Goal: Task Accomplishment & Management: Manage account settings

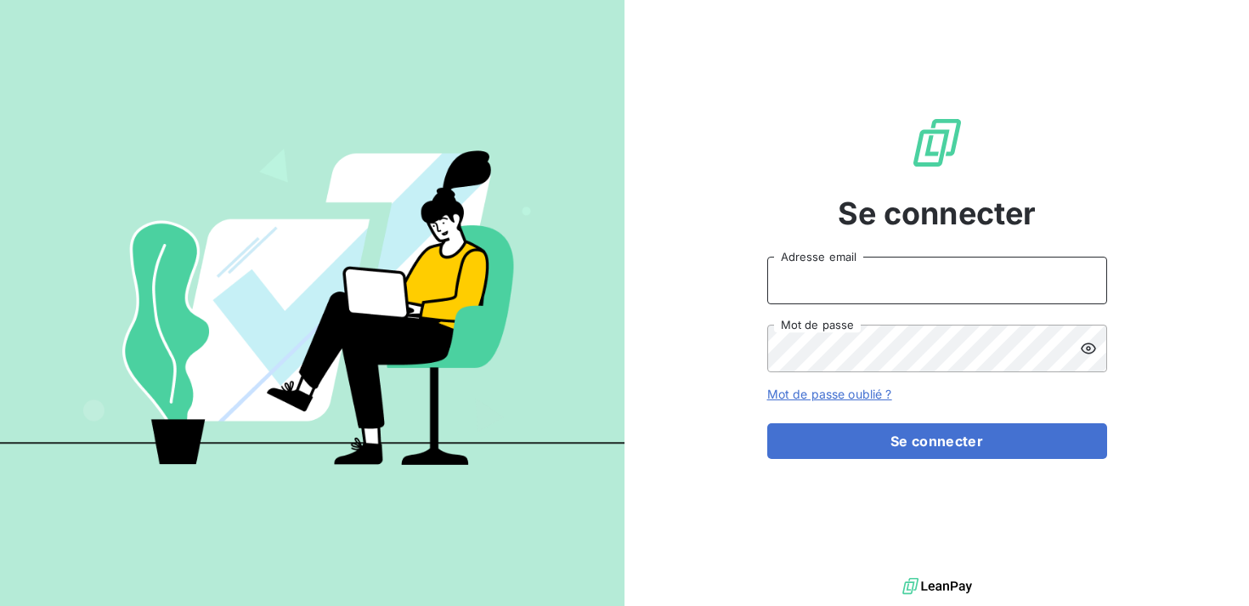
click at [989, 262] on input "Adresse email" at bounding box center [938, 281] width 340 height 48
type input "kbensimon@omedo.co"
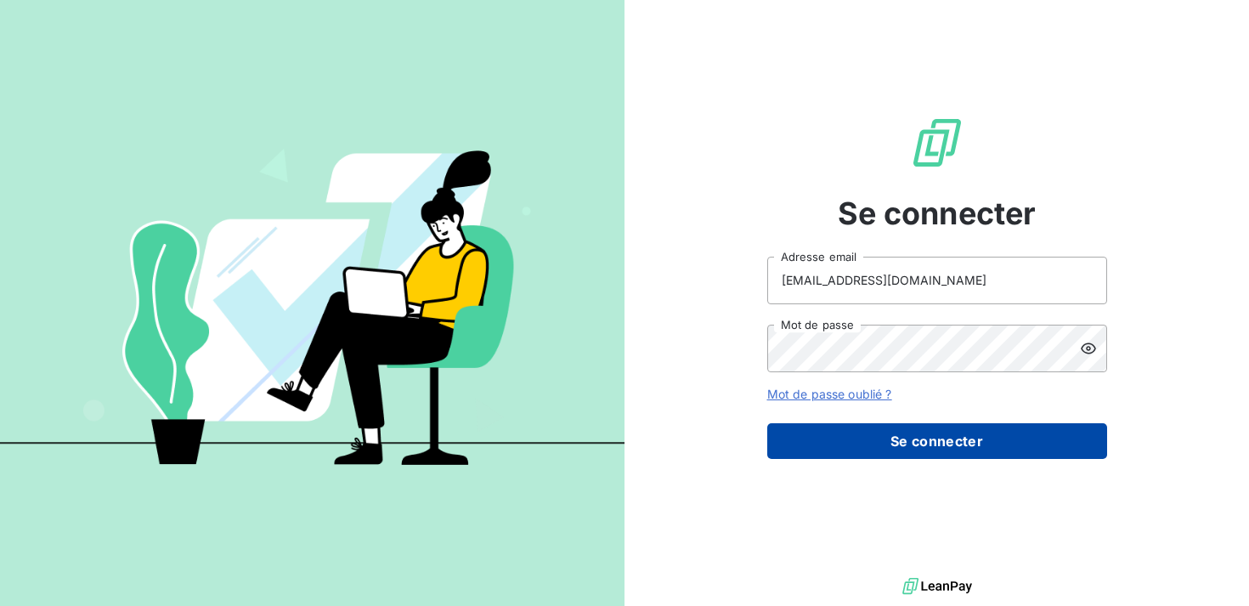
click at [963, 443] on button "Se connecter" at bounding box center [938, 441] width 340 height 36
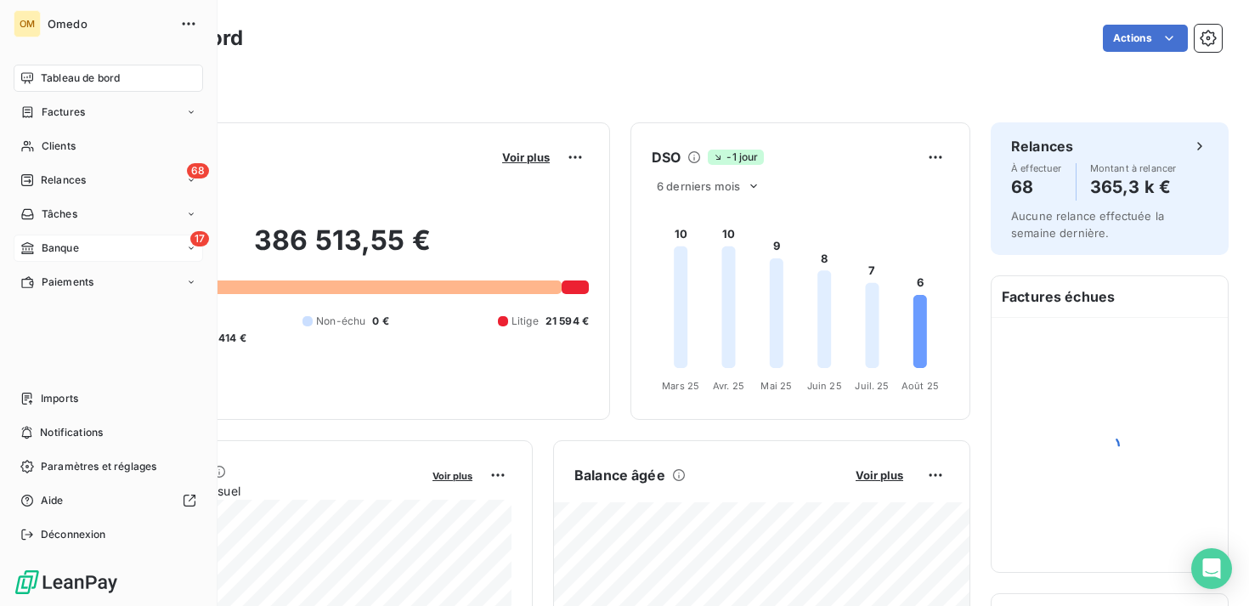
click at [122, 261] on div "17 Banque" at bounding box center [109, 248] width 190 height 27
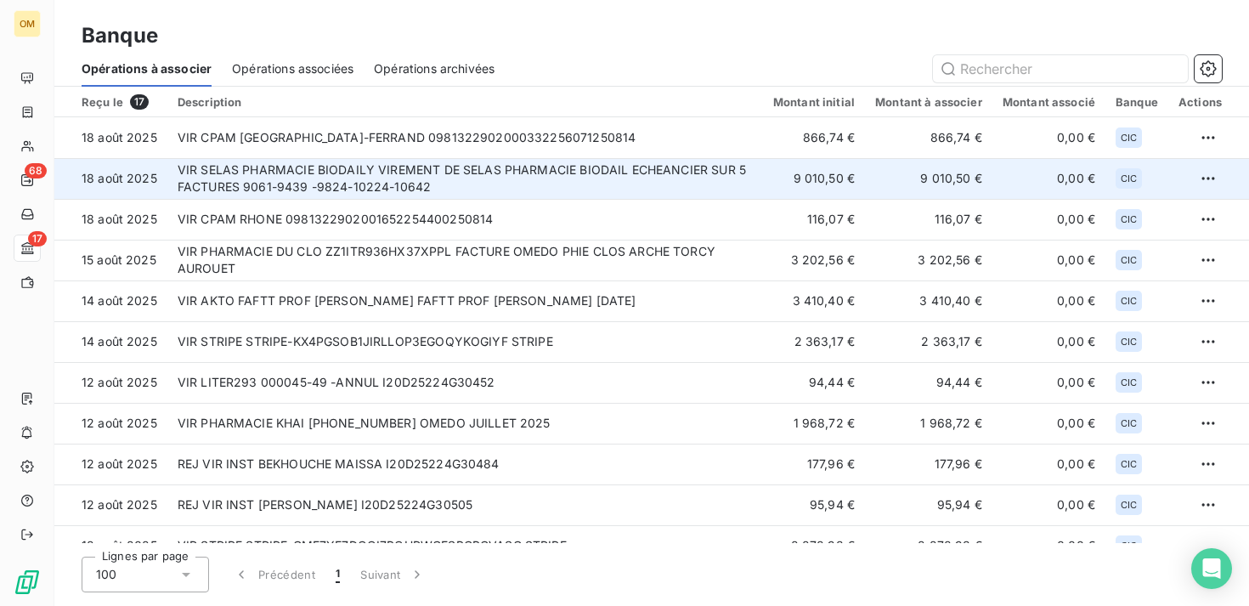
click at [1008, 184] on td "0,00 €" at bounding box center [1049, 178] width 113 height 41
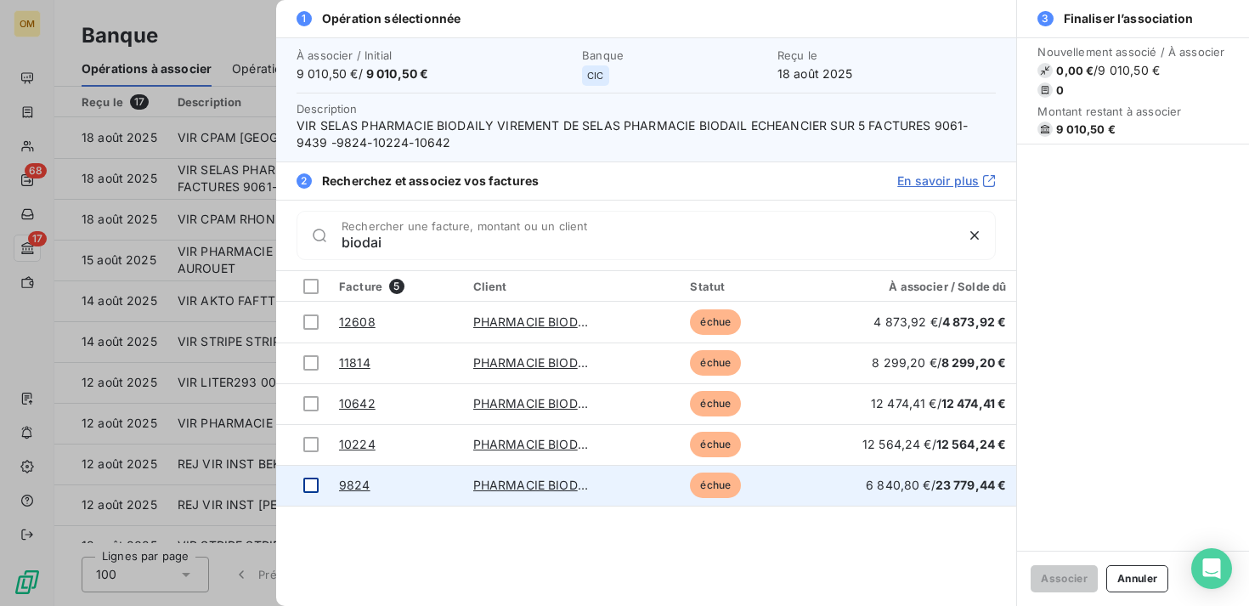
type input "biodai"
click at [309, 486] on div at bounding box center [310, 485] width 15 height 15
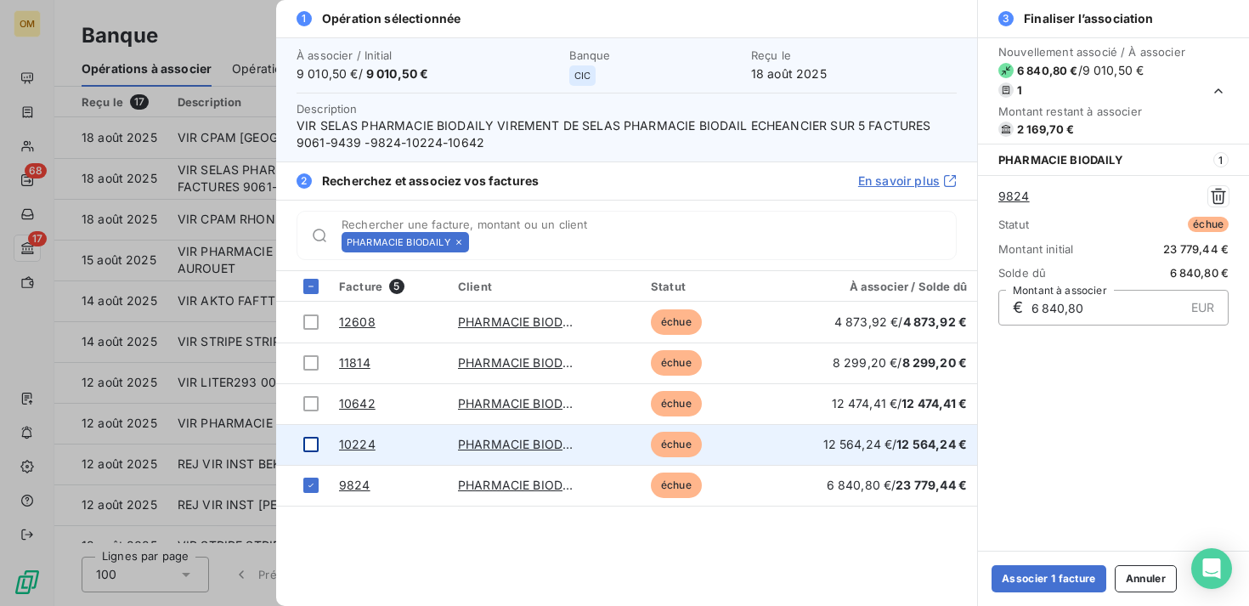
click at [309, 450] on div at bounding box center [310, 444] width 15 height 15
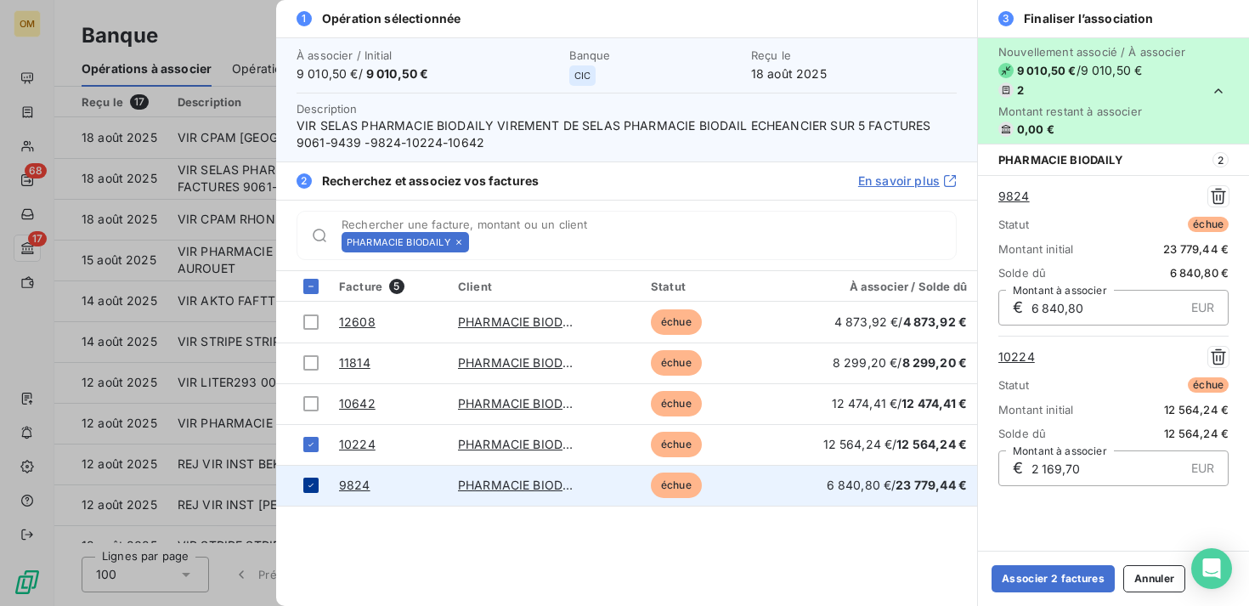
click at [309, 480] on icon at bounding box center [311, 485] width 10 height 10
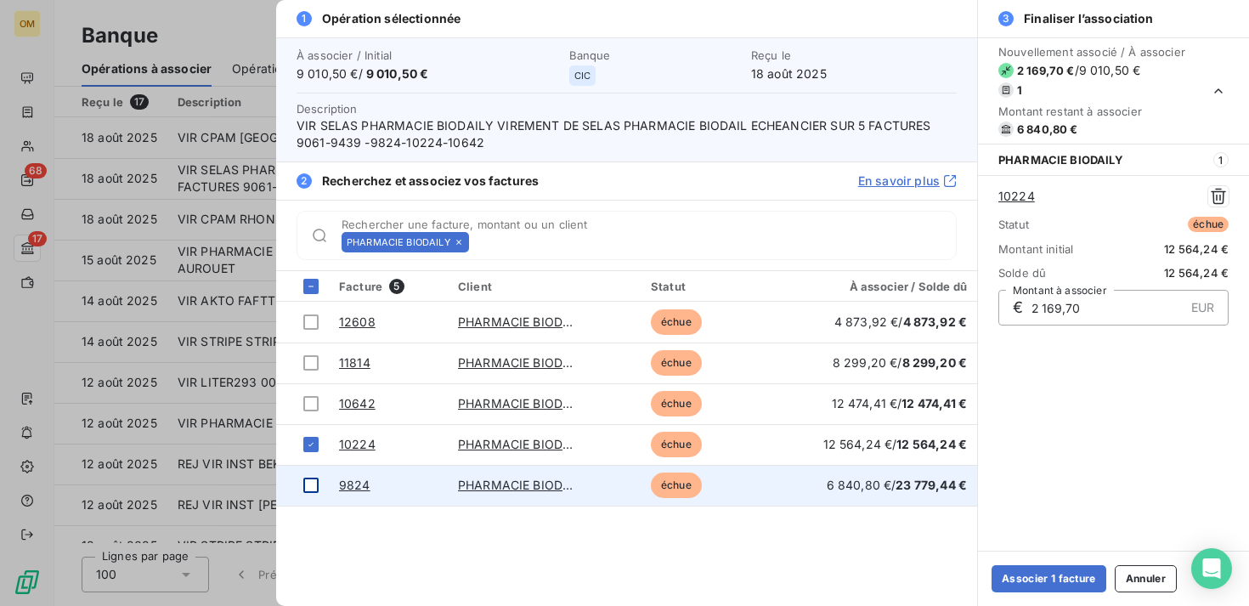
click at [309, 480] on div at bounding box center [310, 485] width 15 height 15
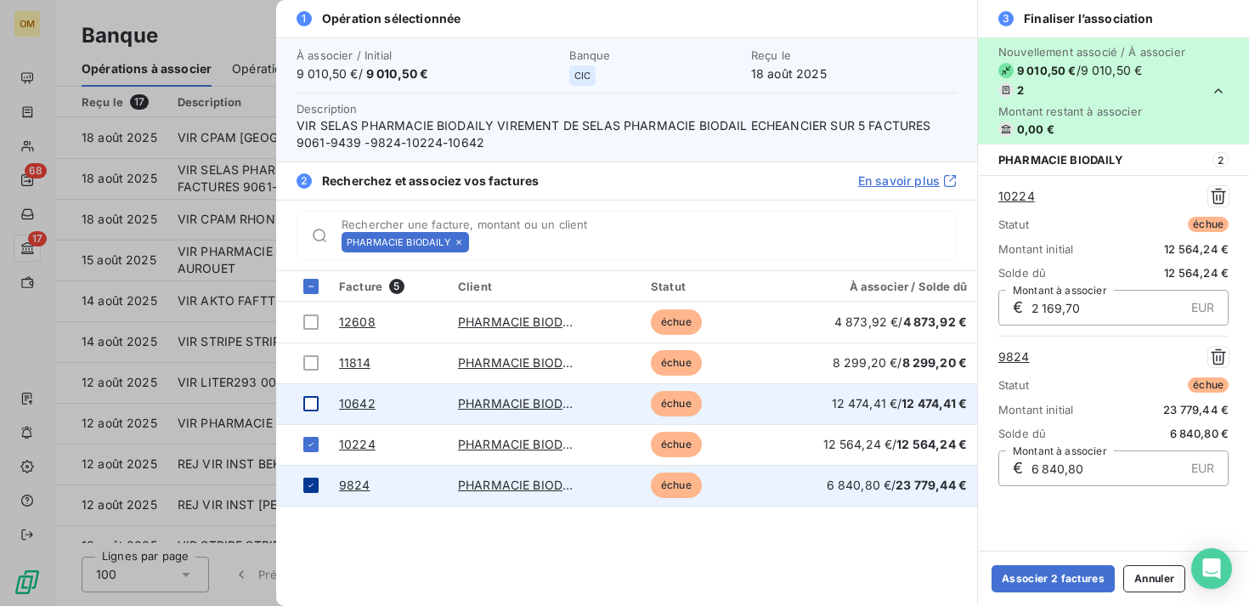
click at [311, 408] on div at bounding box center [310, 403] width 15 height 15
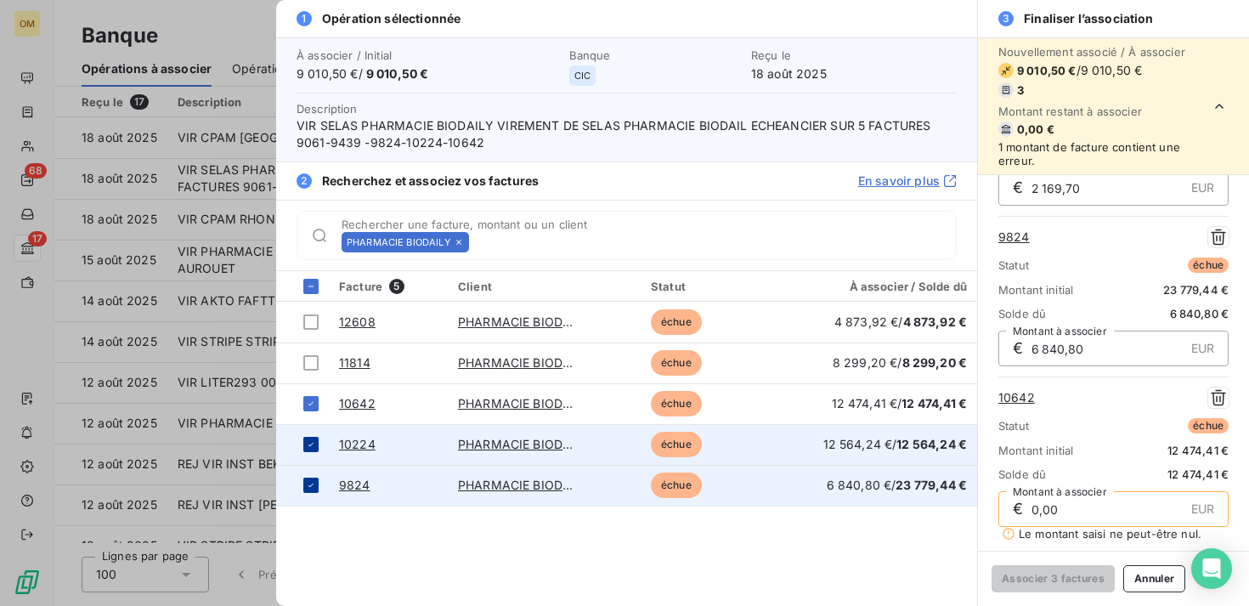
click at [304, 425] on td at bounding box center [302, 444] width 53 height 41
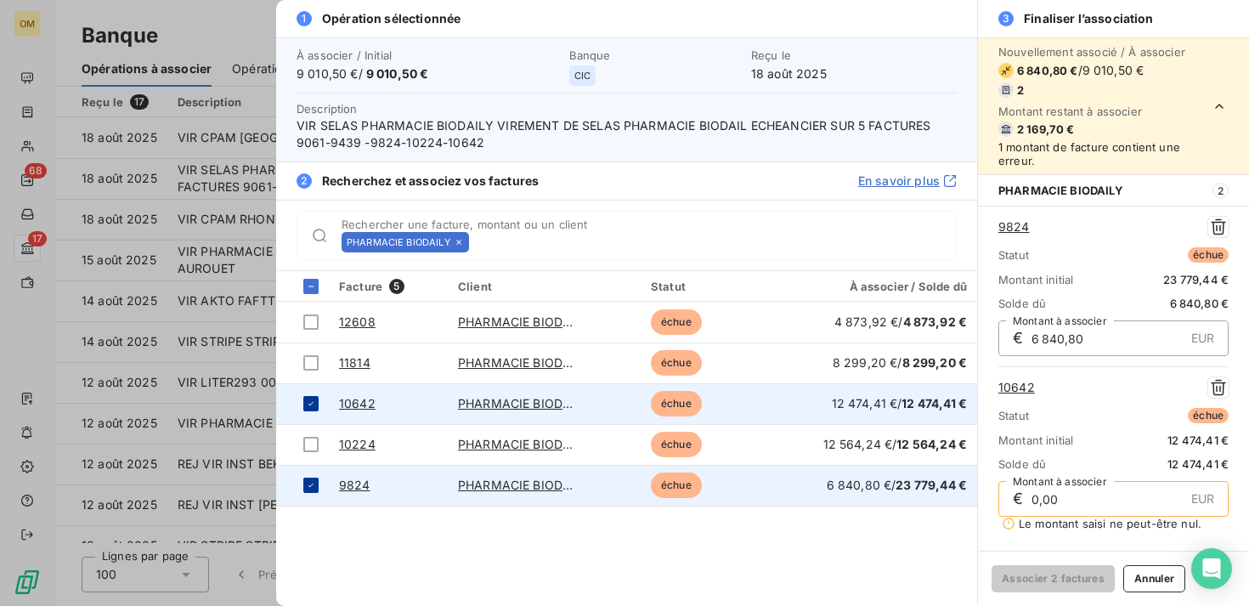
click at [302, 408] on td at bounding box center [302, 403] width 53 height 41
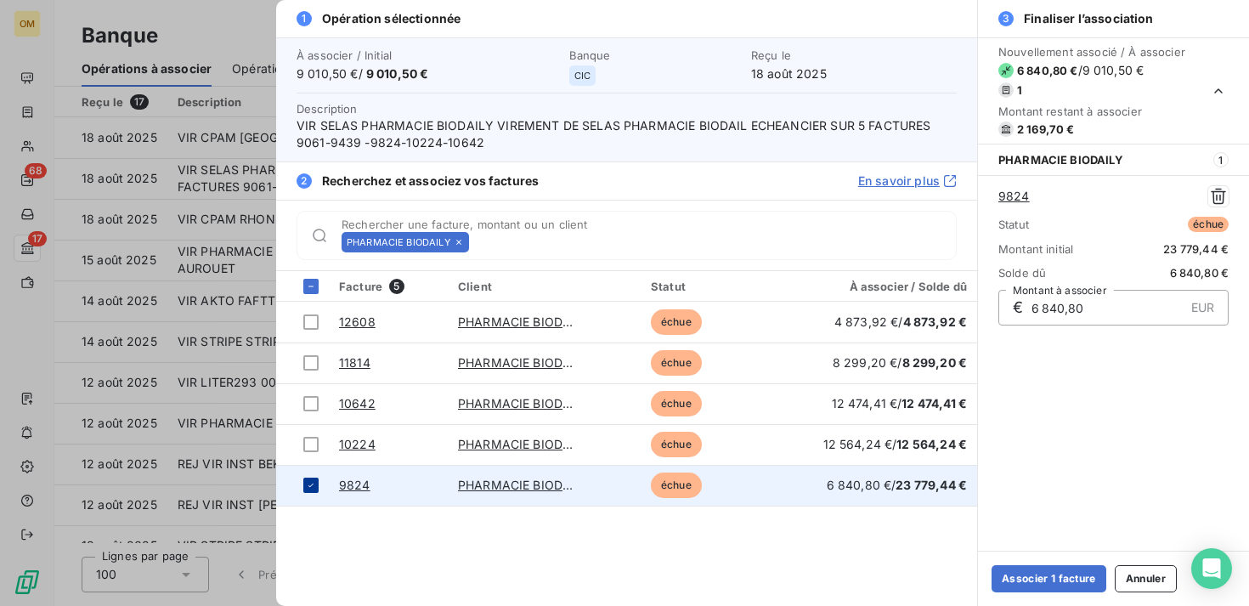
click at [299, 490] on td at bounding box center [302, 485] width 53 height 41
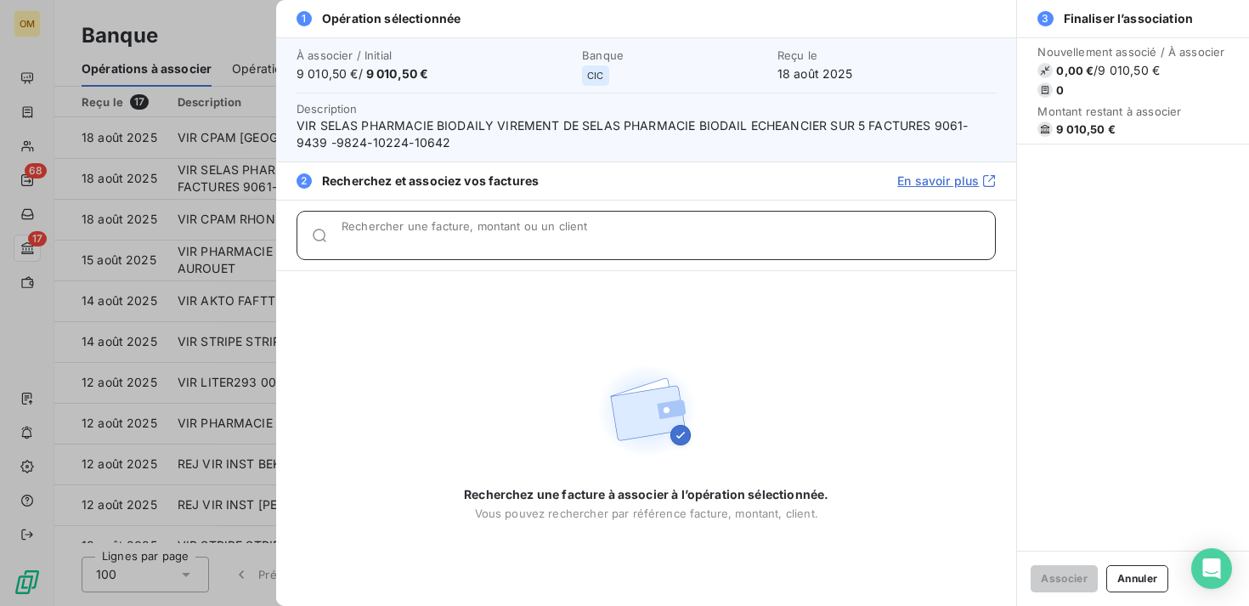
click at [428, 234] on input "Rechercher une facture, montant ou un client" at bounding box center [669, 242] width 654 height 17
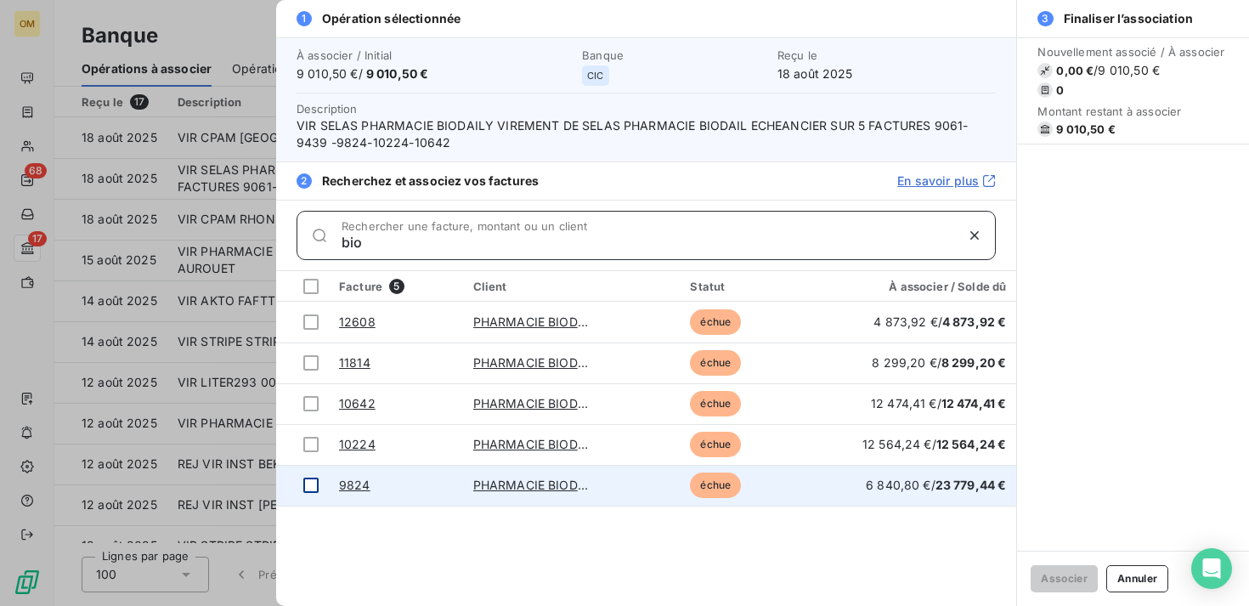
type input "bio"
click at [314, 481] on div at bounding box center [310, 485] width 15 height 15
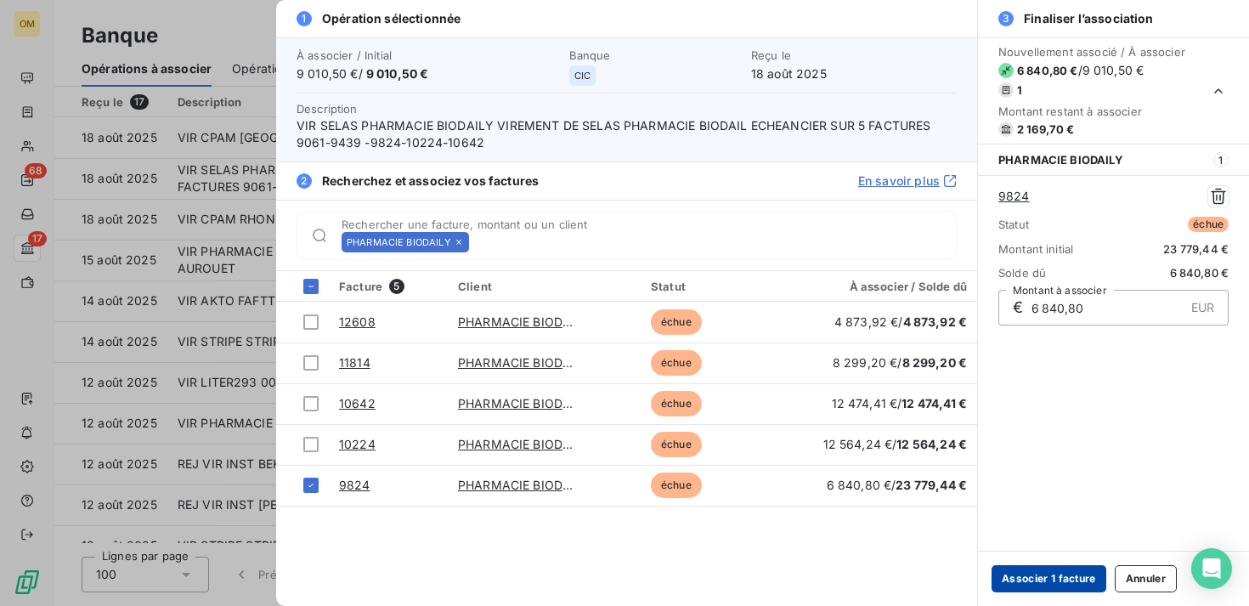
click at [1088, 580] on button "Associer 1 facture" at bounding box center [1049, 578] width 115 height 27
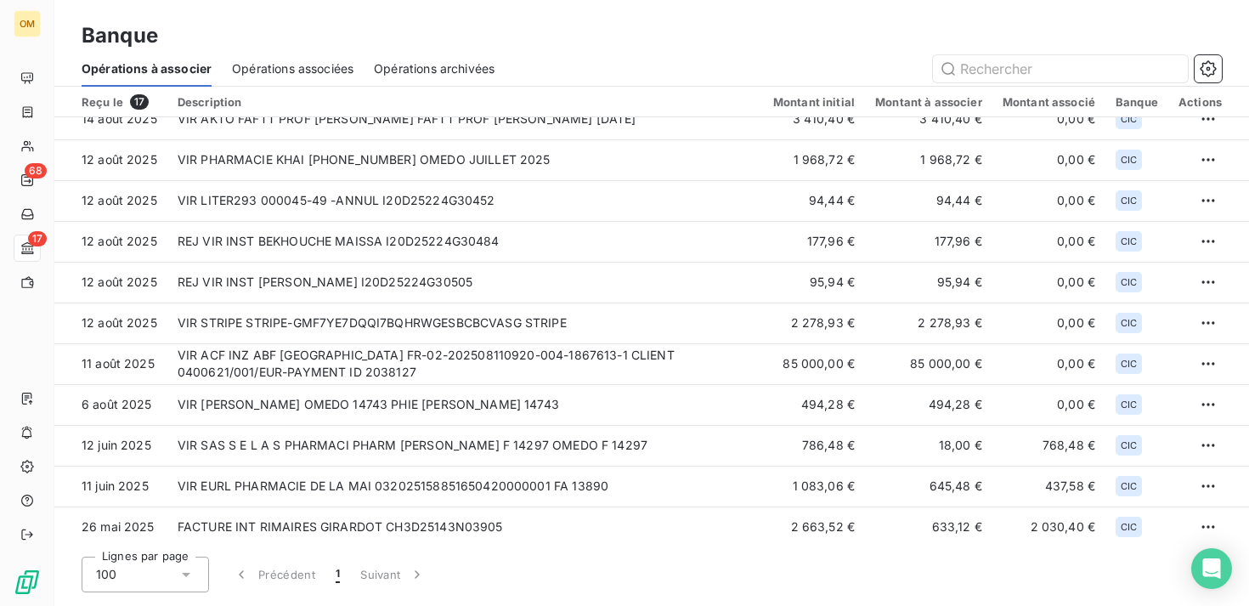
scroll to position [268, 0]
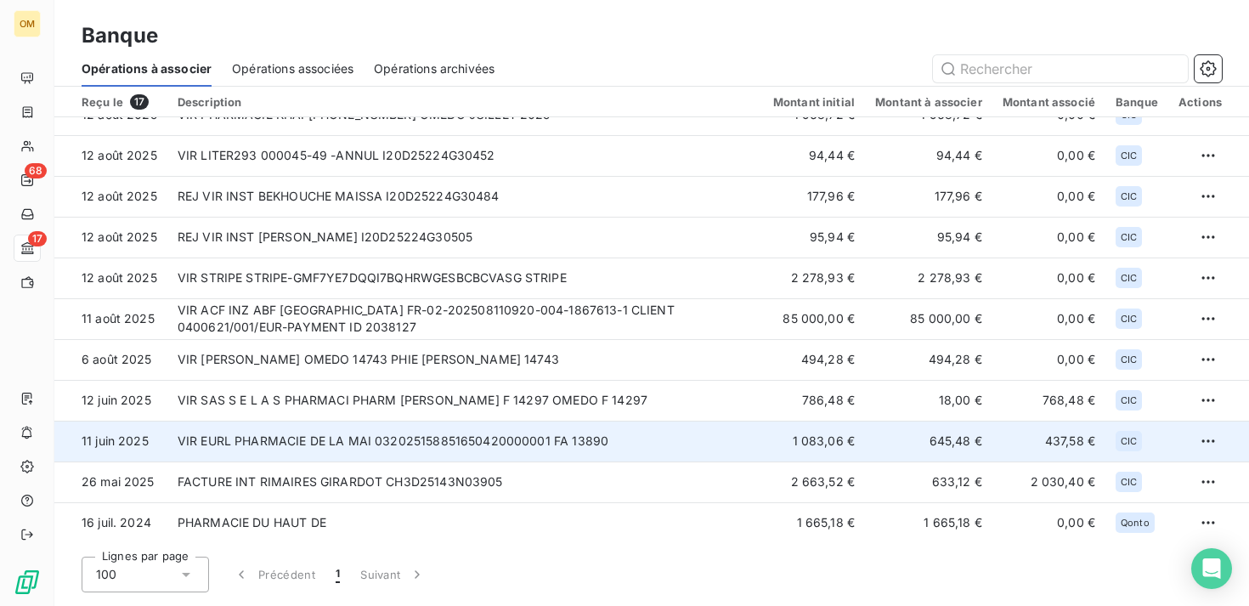
click at [595, 440] on td "VIR EURL PHARMACIE DE LA MAI 032025158851650420000001 FA 13890" at bounding box center [465, 441] width 596 height 41
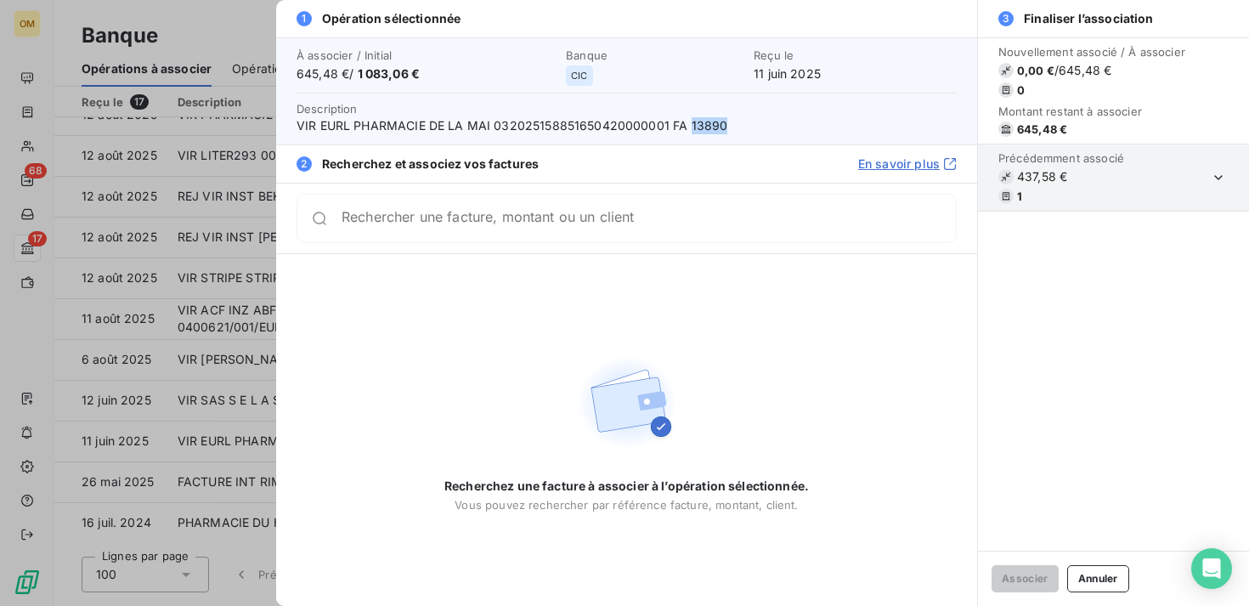
drag, startPoint x: 722, startPoint y: 128, endPoint x: 685, endPoint y: 127, distance: 37.4
click at [685, 127] on span "VIR EURL PHARMACIE DE LA MAI 032025158851650420000001 FA 13890" at bounding box center [627, 125] width 660 height 17
copy span "13890"
click at [144, 328] on div at bounding box center [624, 303] width 1249 height 606
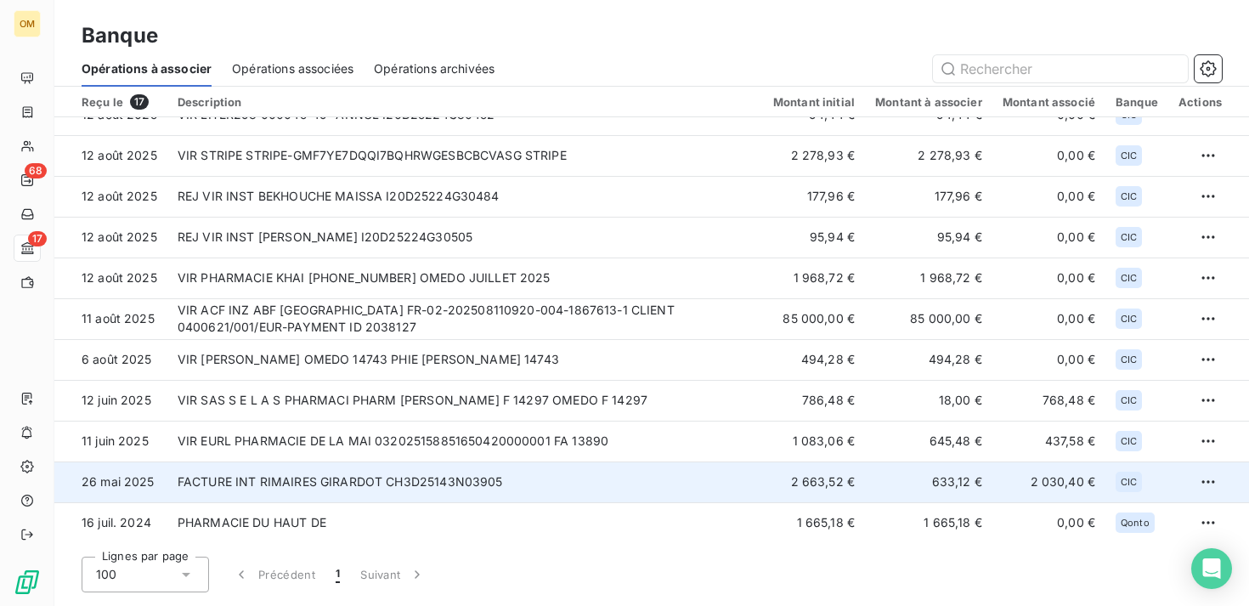
click at [926, 481] on td "633,12 €" at bounding box center [928, 482] width 127 height 41
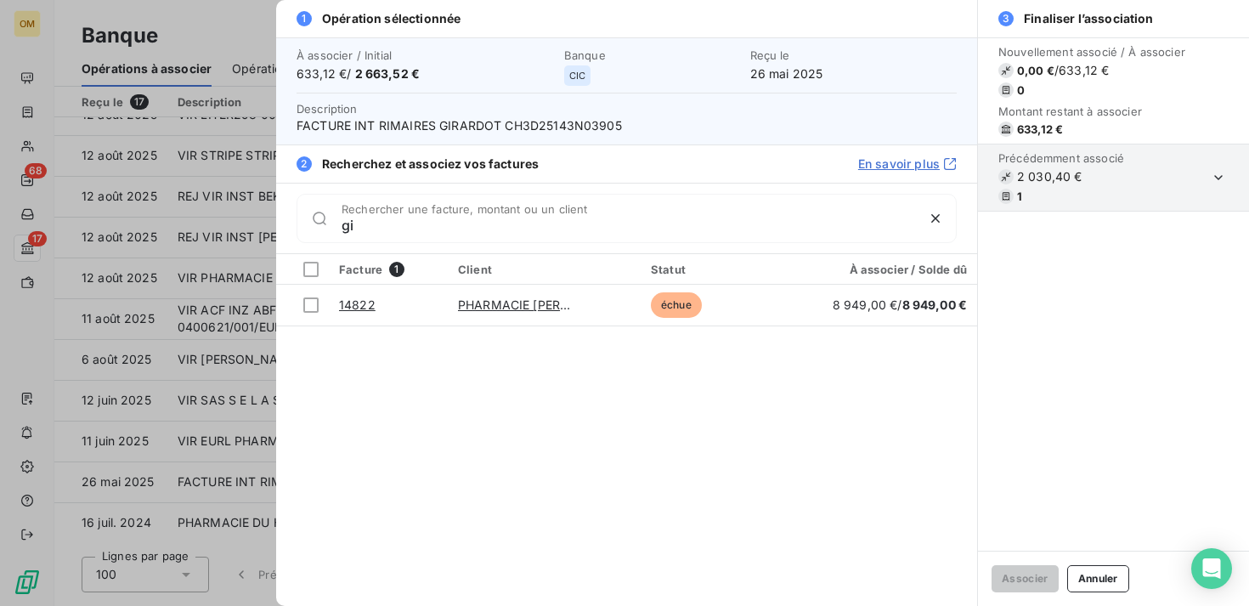
type input "g"
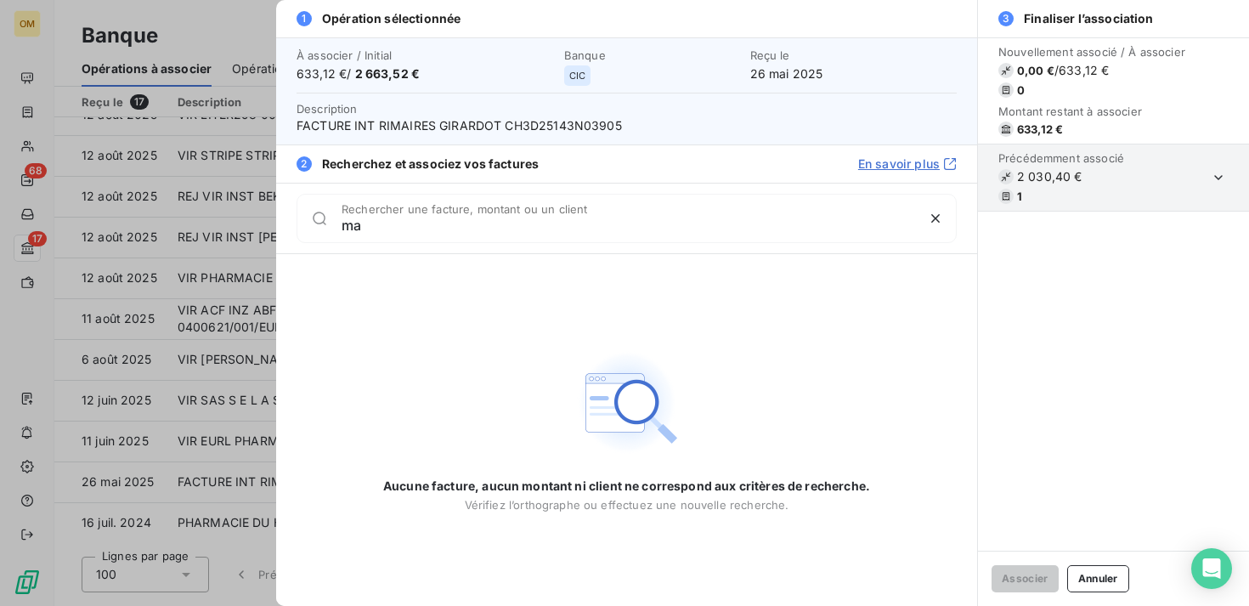
type input "m"
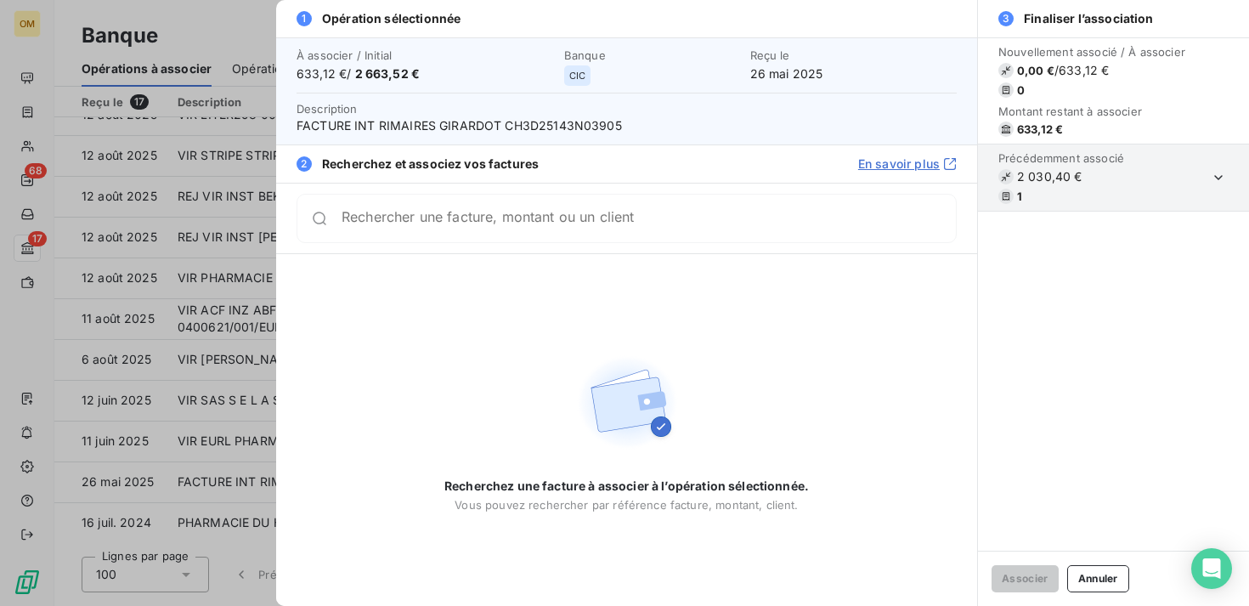
click at [434, 125] on span "FACTURE INT RIMAIRES GIRARDOT CH3D25143N03905" at bounding box center [627, 125] width 660 height 17
click at [143, 261] on div at bounding box center [624, 303] width 1249 height 606
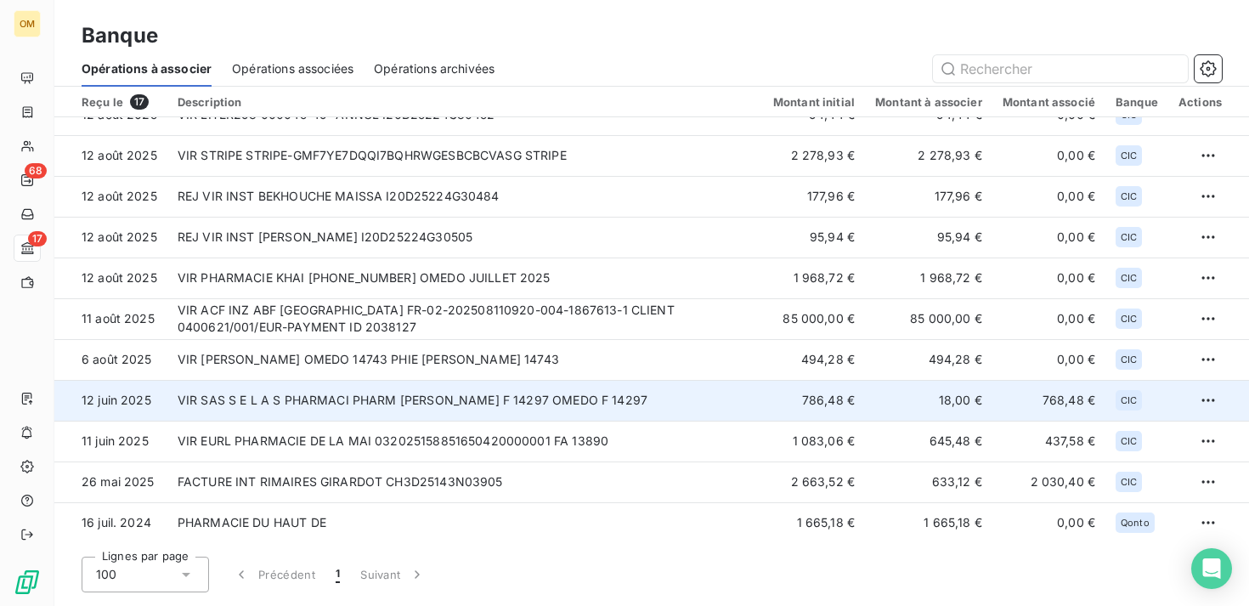
click at [625, 411] on td "VIR SAS S E L A S PHARMACI PHARM [PERSON_NAME] F 14297 OMEDO F 14297" at bounding box center [465, 400] width 596 height 41
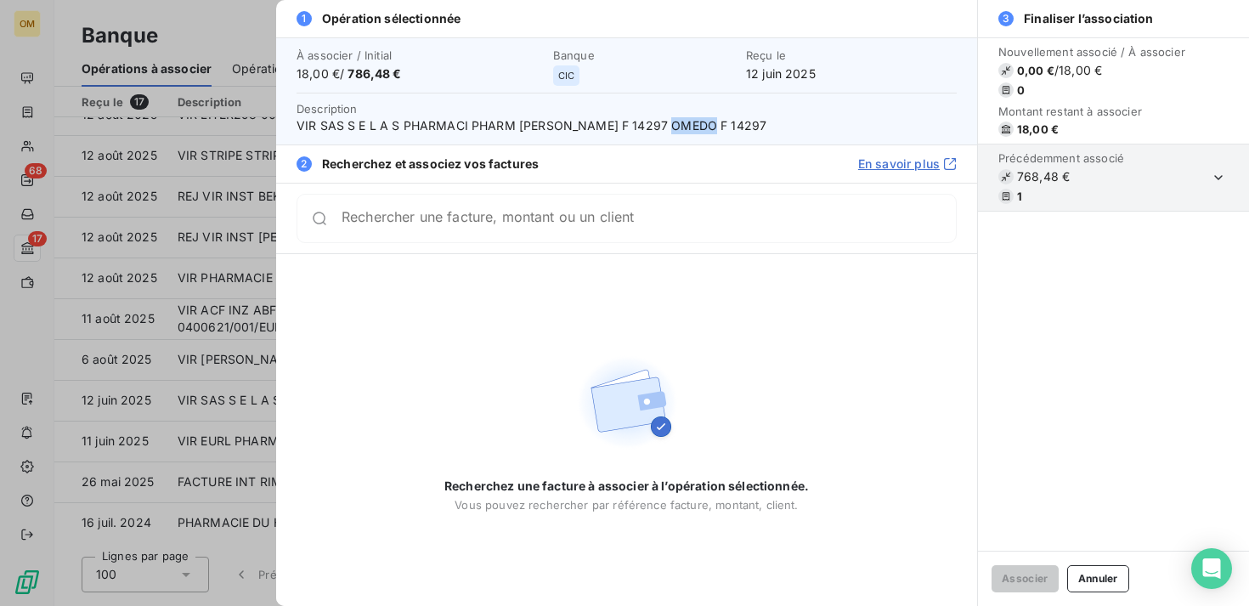
drag, startPoint x: 712, startPoint y: 125, endPoint x: 669, endPoint y: 125, distance: 43.3
click at [669, 125] on span "VIR SAS S E L A S PHARMACI PHARM [PERSON_NAME] F 14297 OMEDO F 14297" at bounding box center [627, 125] width 660 height 17
click at [692, 127] on span "VIR SAS S E L A S PHARMACI PHARM [PERSON_NAME] F 14297 OMEDO F 14297" at bounding box center [627, 125] width 660 height 17
drag, startPoint x: 699, startPoint y: 127, endPoint x: 668, endPoint y: 125, distance: 30.6
click at [668, 125] on span "VIR SAS S E L A S PHARMACI PHARM [PERSON_NAME] F 14297 OMEDO F 14297" at bounding box center [627, 125] width 660 height 17
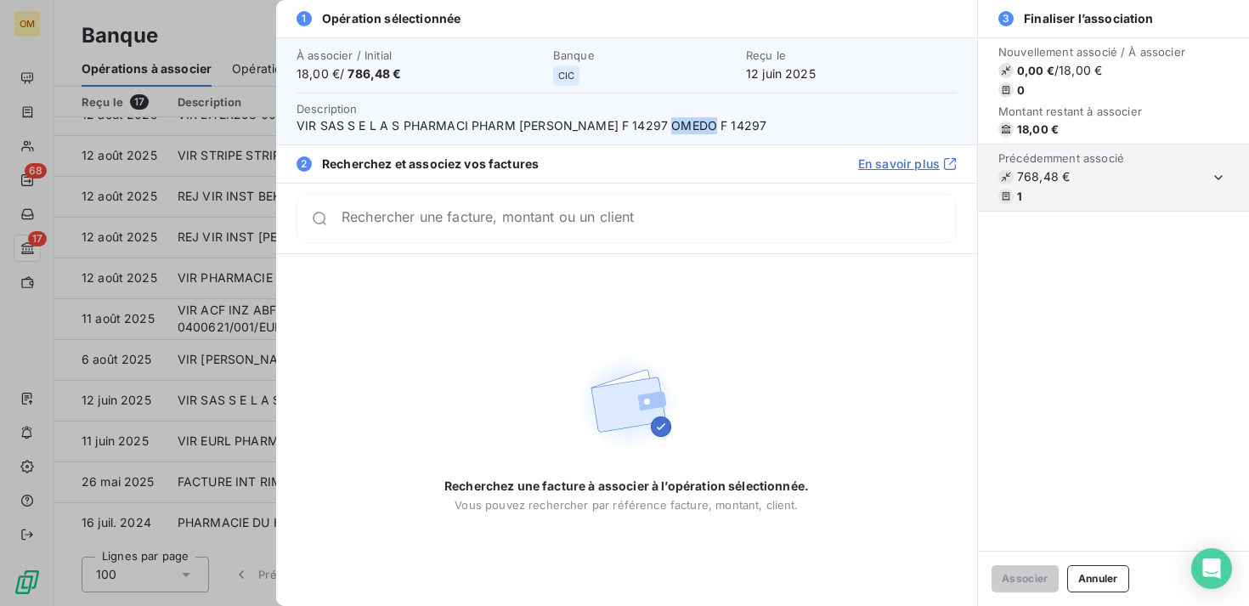
copy span "14297"
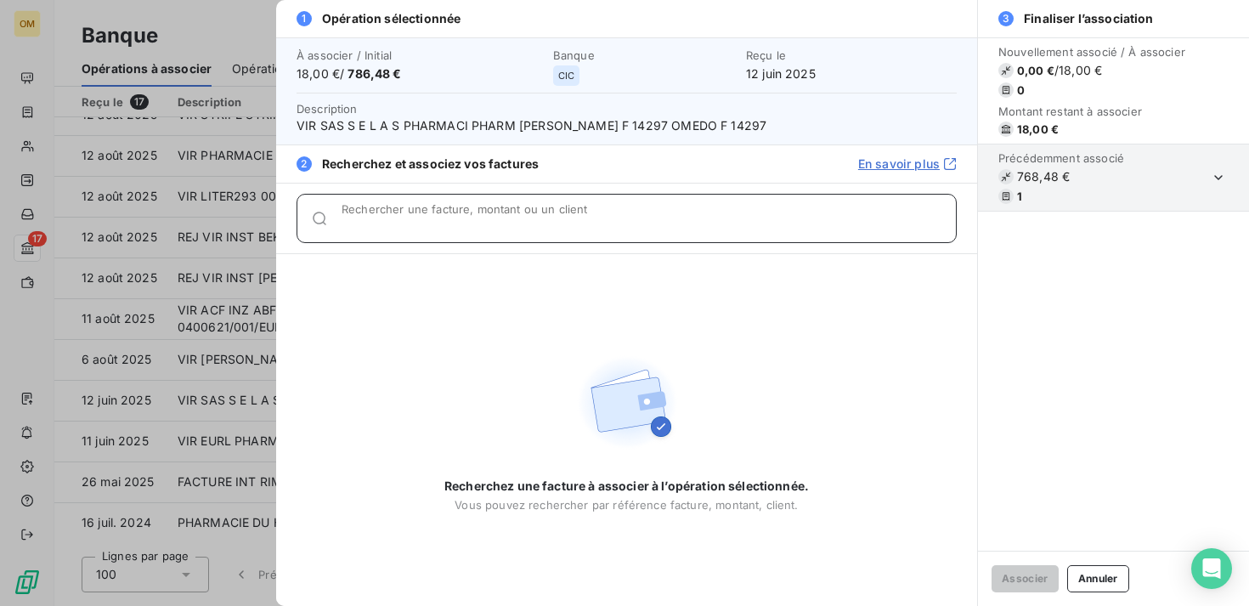
click at [671, 215] on div "Rechercher une facture, montant ou un client" at bounding box center [649, 218] width 615 height 17
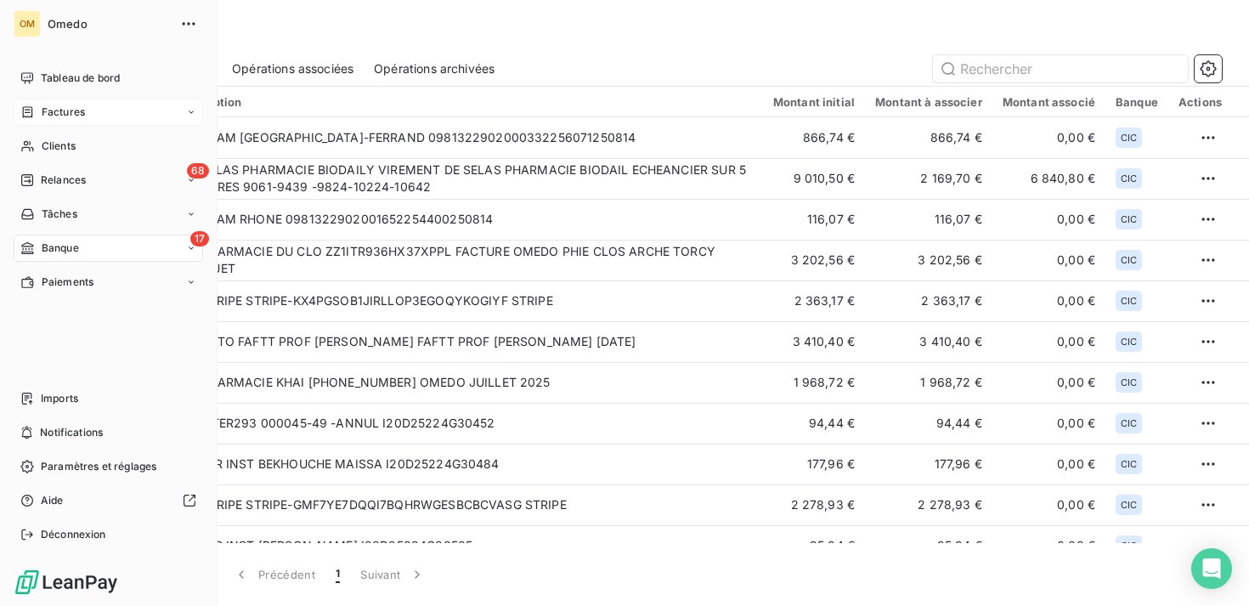
click at [114, 111] on div "Factures" at bounding box center [109, 112] width 190 height 27
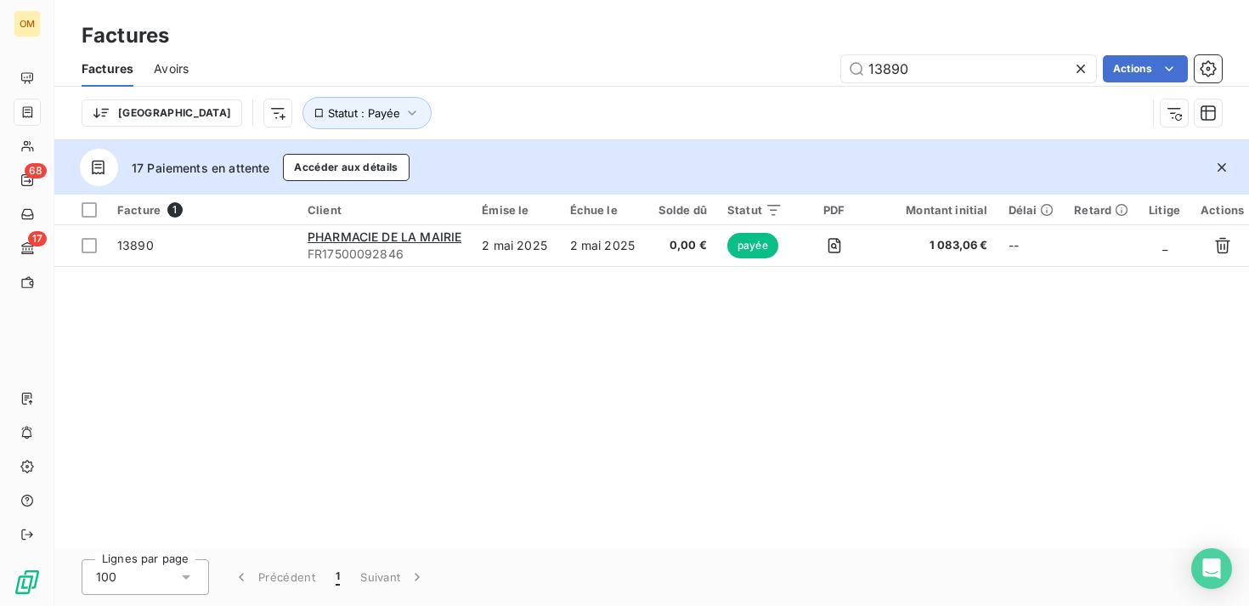
click at [1082, 67] on icon at bounding box center [1081, 68] width 17 height 17
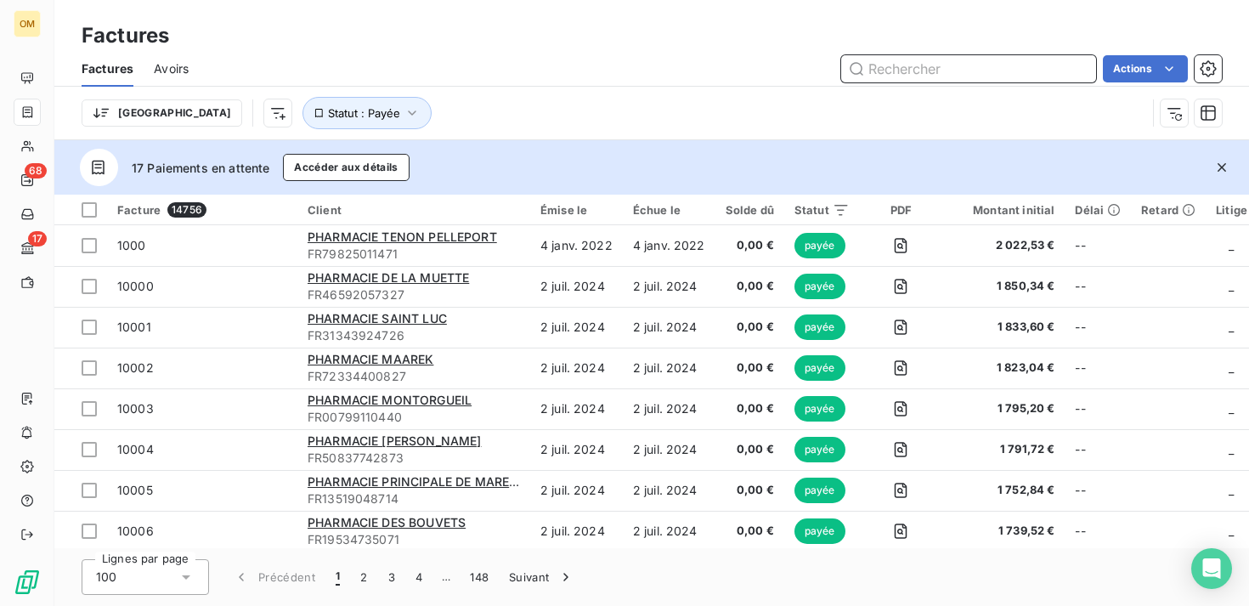
click at [982, 67] on input "text" at bounding box center [968, 68] width 255 height 27
paste input "13890"
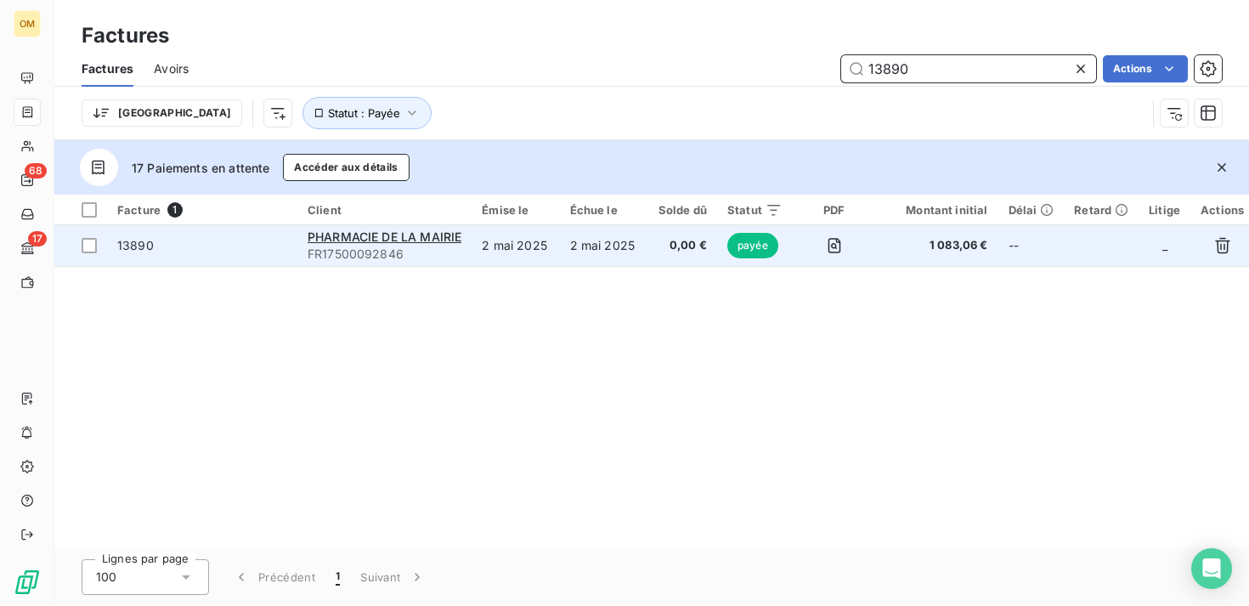
type input "13890"
click at [1051, 256] on td "--" at bounding box center [1032, 245] width 66 height 41
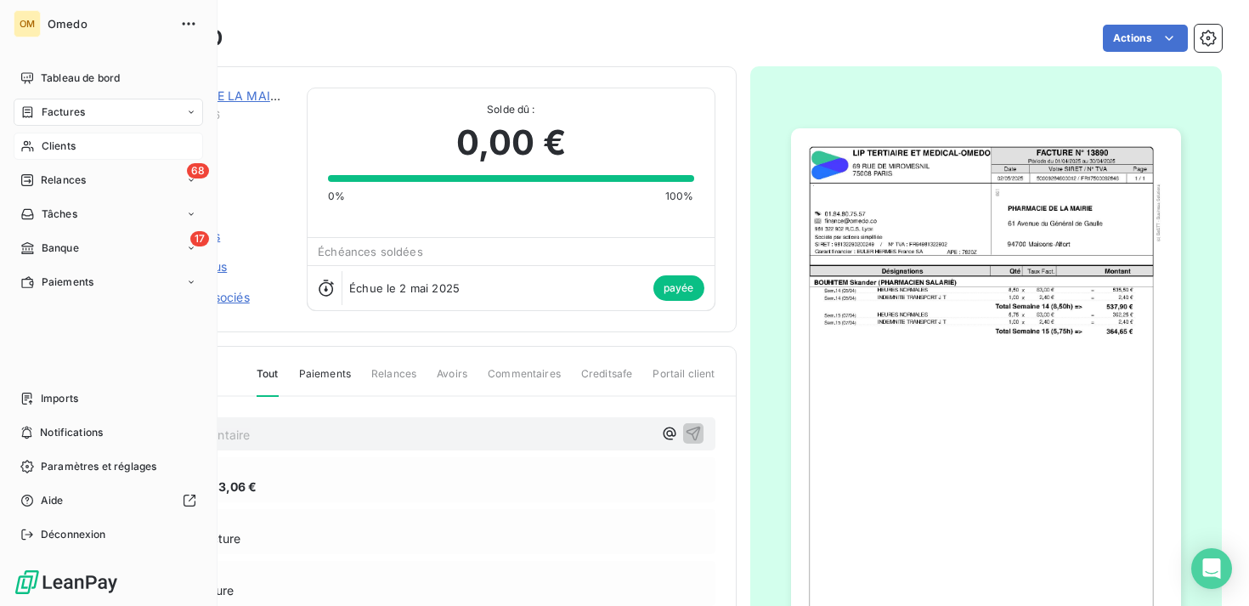
click at [100, 146] on div "Clients" at bounding box center [109, 146] width 190 height 27
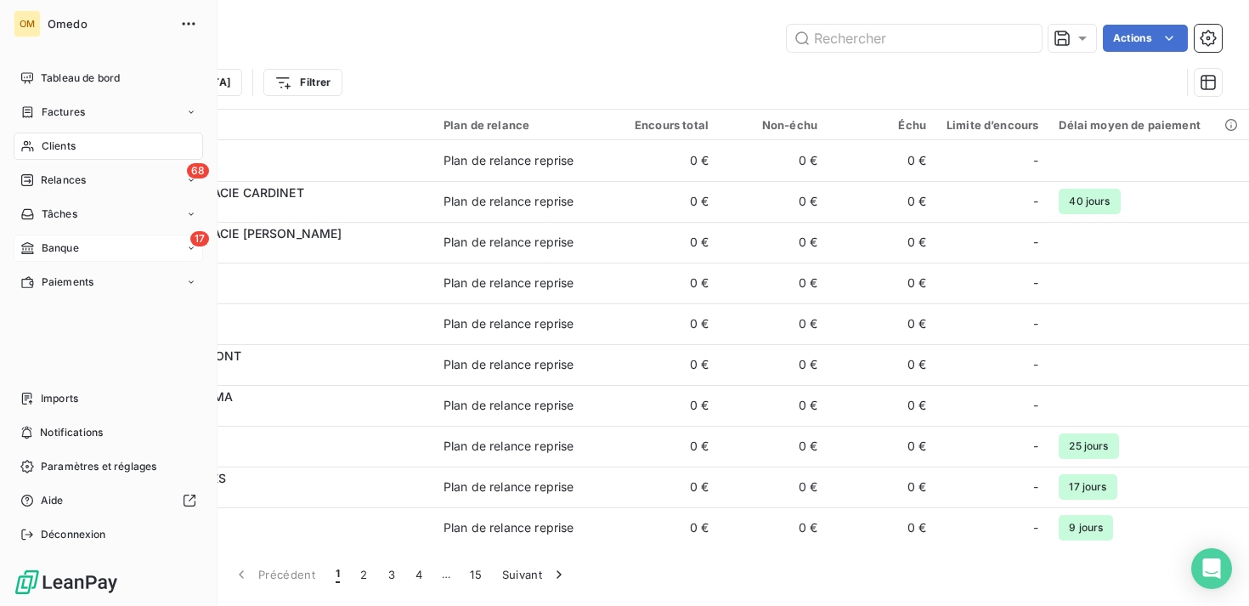
click at [113, 243] on div "17 Banque" at bounding box center [109, 248] width 190 height 27
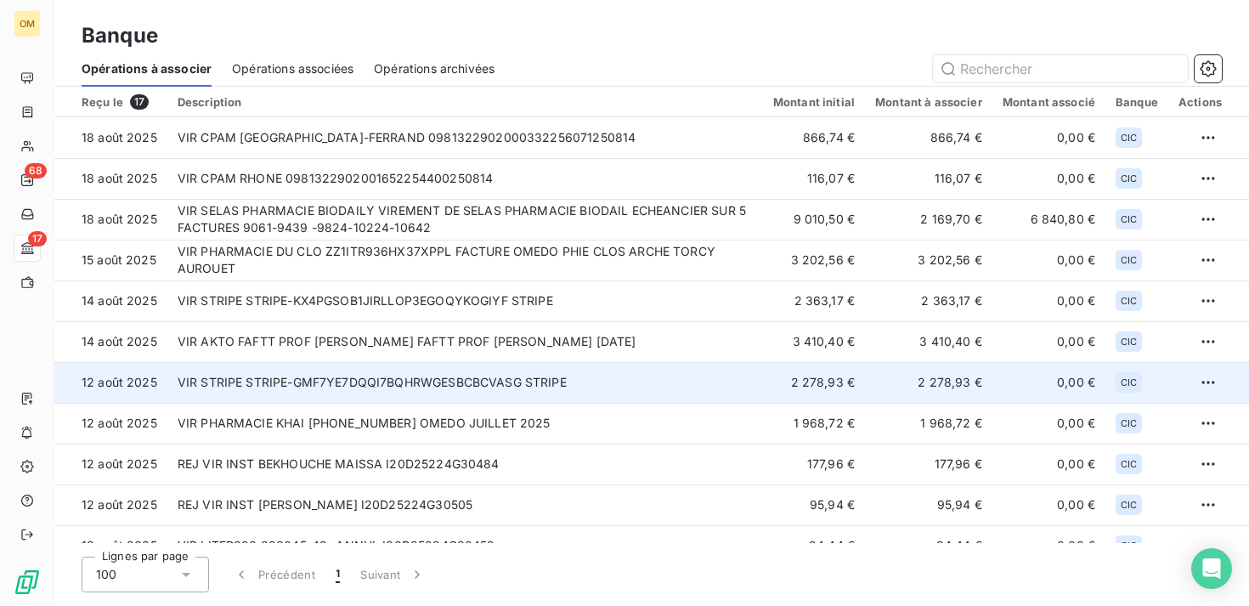
scroll to position [268, 0]
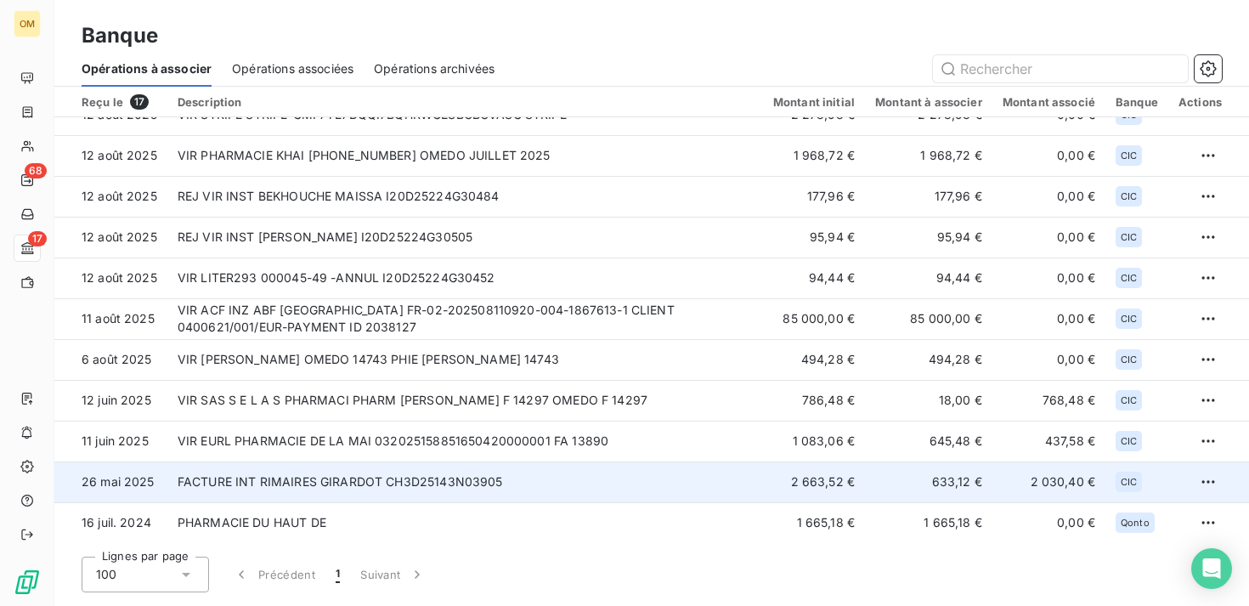
click at [904, 483] on td "633,12 €" at bounding box center [928, 482] width 127 height 41
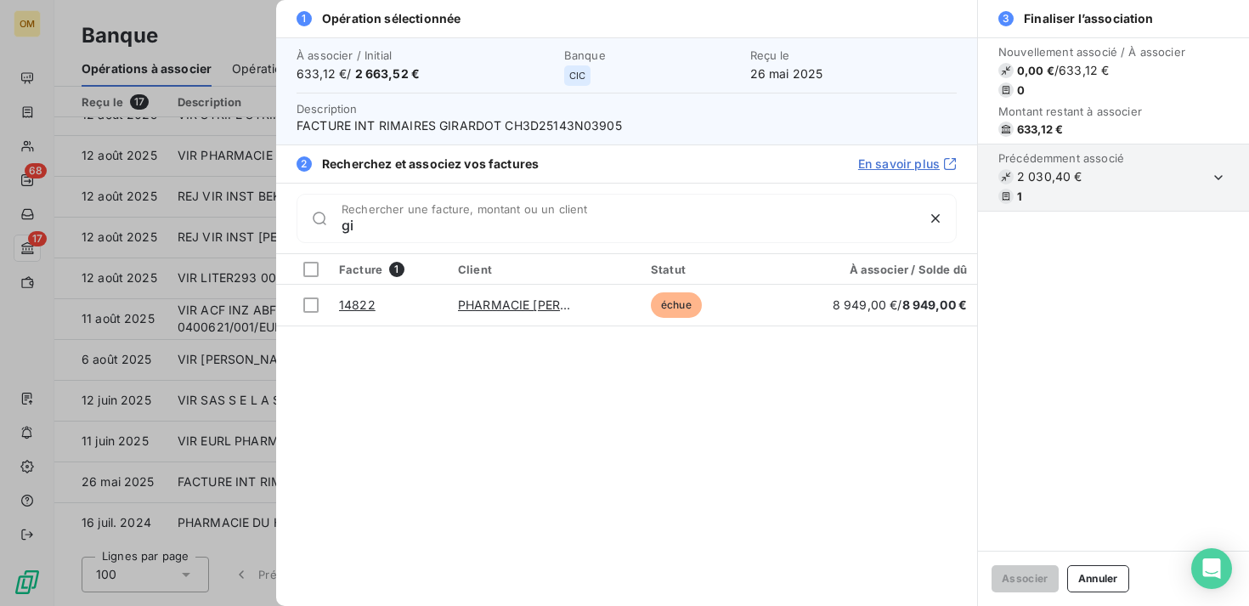
type input "g"
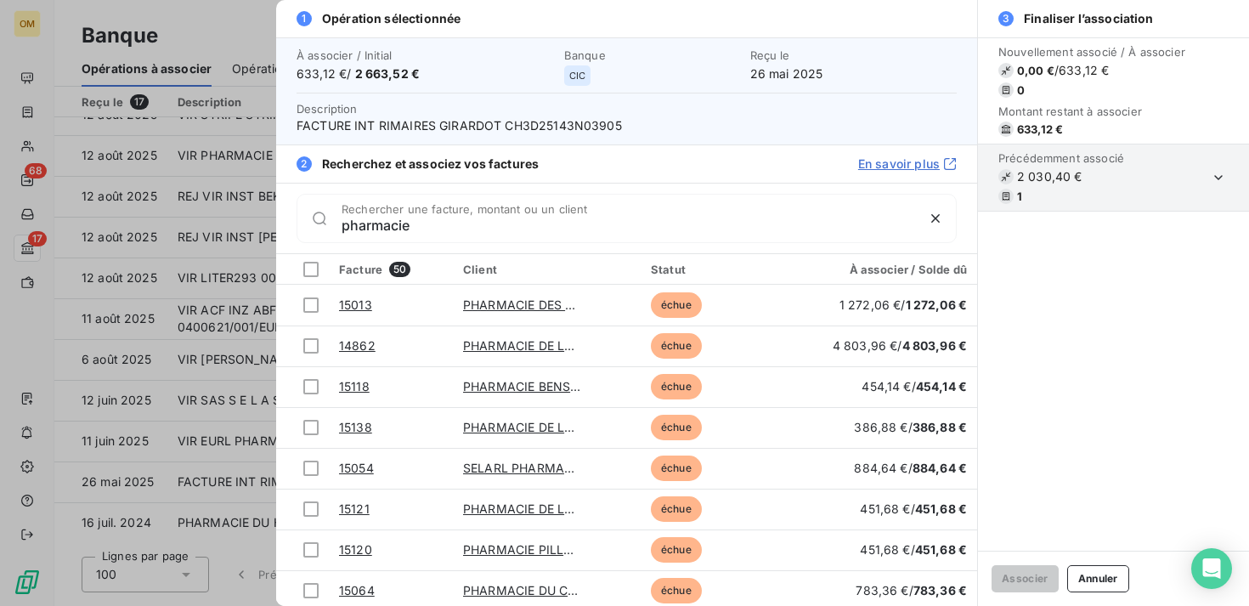
type input "pharmacie"
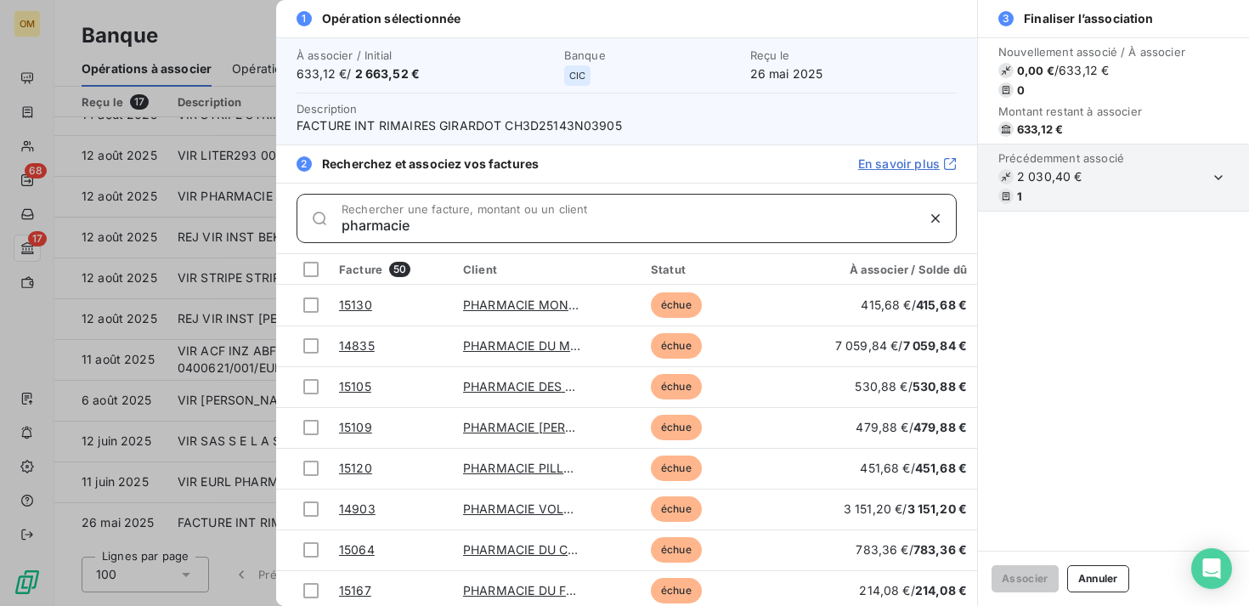
drag, startPoint x: 486, startPoint y: 231, endPoint x: 284, endPoint y: 224, distance: 202.4
click at [284, 224] on div "pharmacie Rechercher une facture, montant ou un client" at bounding box center [626, 218] width 701 height 71
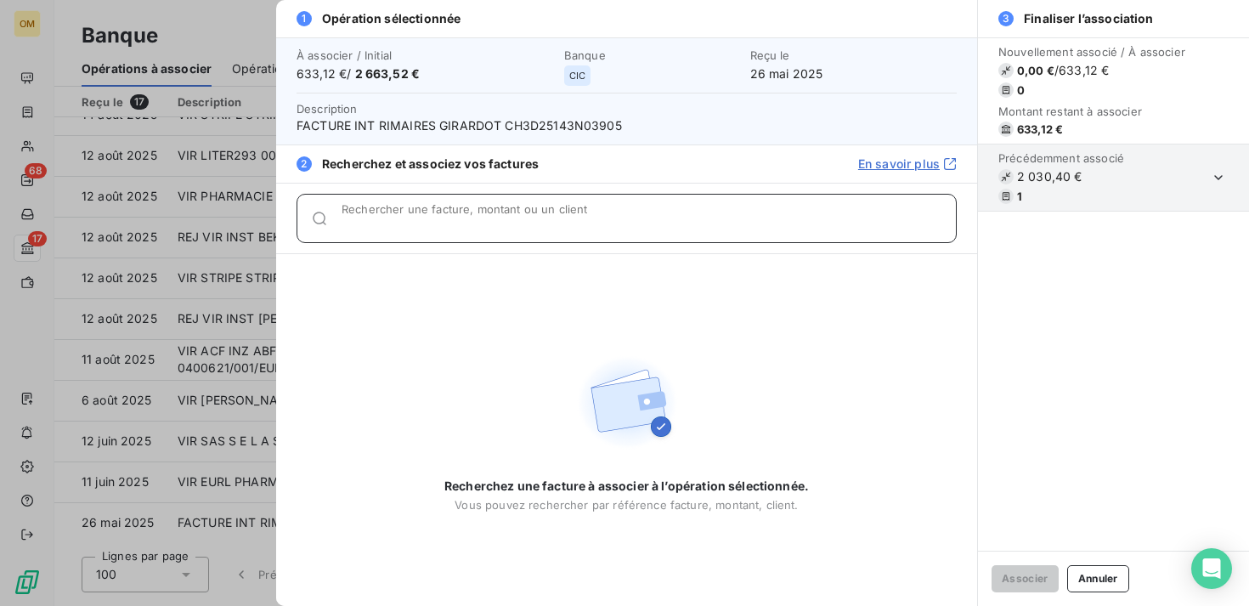
paste input "PHARMACIE GIRARDOT"
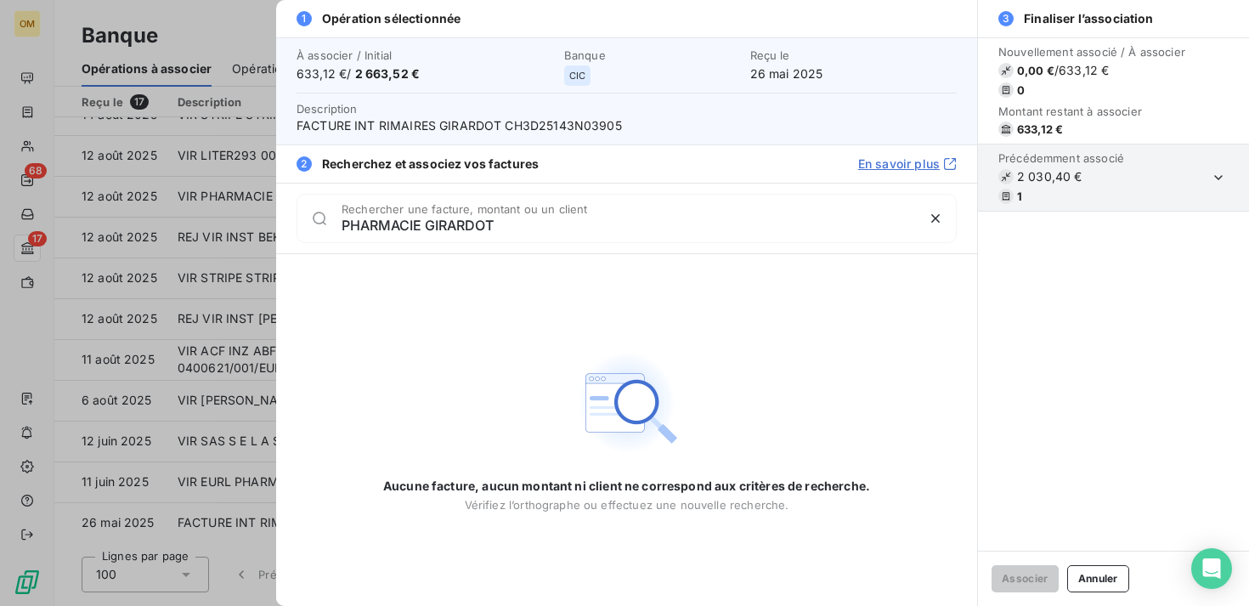
drag, startPoint x: 427, startPoint y: 216, endPoint x: 236, endPoint y: 216, distance: 190.4
click at [236, 605] on div "1 Opération sélectionnée À associer / Initial 633,12 € / 2 663,52 € Banque CIC …" at bounding box center [624, 606] width 1249 height 0
click at [416, 235] on div "PHARMACIE GIRARDOT Rechercher une facture, montant ou un client" at bounding box center [627, 218] width 660 height 49
drag, startPoint x: 419, startPoint y: 229, endPoint x: 326, endPoint y: 229, distance: 92.6
click at [326, 229] on div "PHARMACIE GIRARDOT Rechercher une facture, montant ou un client" at bounding box center [627, 218] width 660 height 49
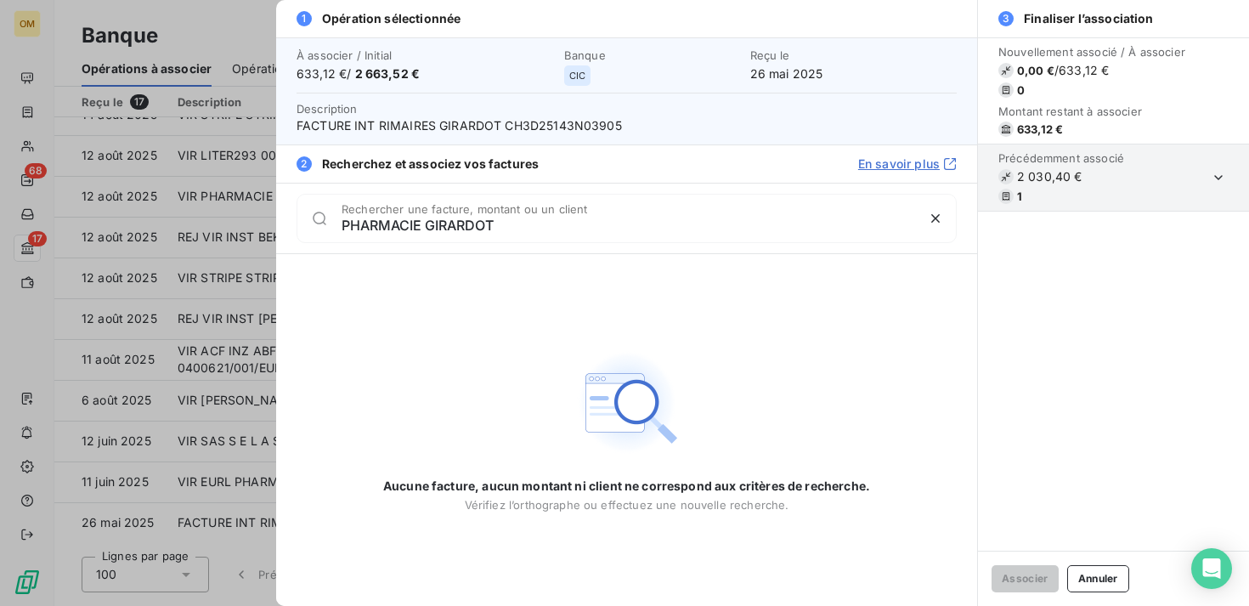
click at [456, 207] on div "PHARMACIE GIRARDOT Rechercher une facture, montant ou un client" at bounding box center [649, 218] width 615 height 27
click at [418, 224] on input "PHARMACIE GIRARDOT" at bounding box center [629, 225] width 574 height 17
click at [424, 224] on input "PHARMACIE GIRARDOT" at bounding box center [629, 225] width 574 height 17
click at [631, 218] on input "GIRARDOT" at bounding box center [629, 225] width 574 height 17
type input "GIRARDOT"
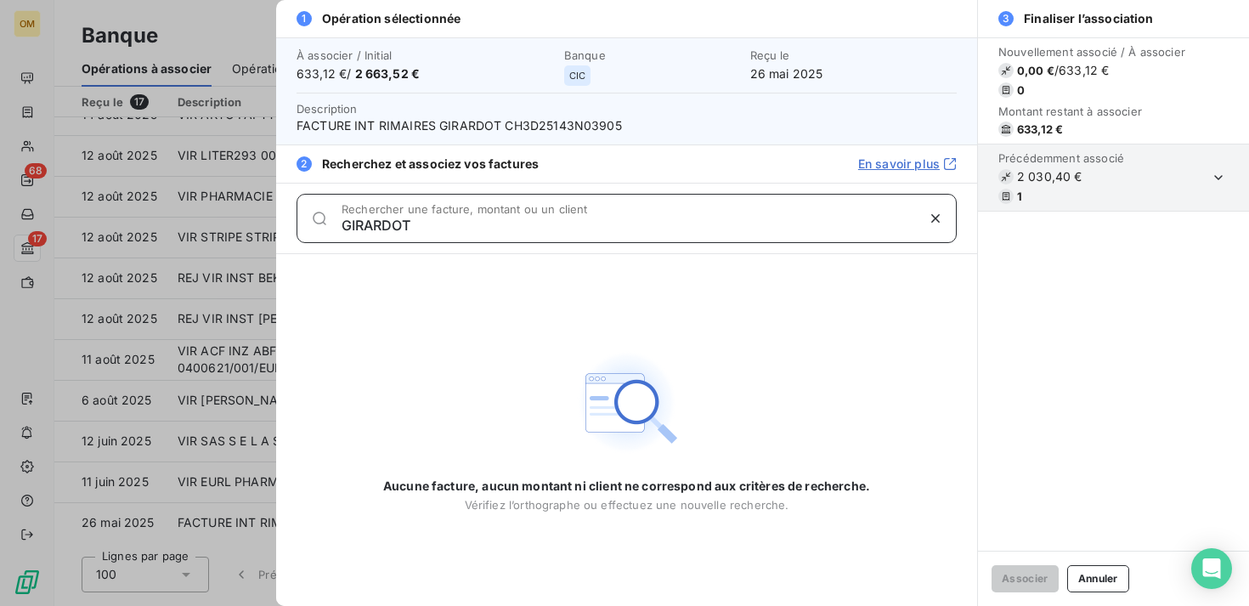
scroll to position [186, 0]
click at [940, 219] on icon "button" at bounding box center [935, 218] width 17 height 17
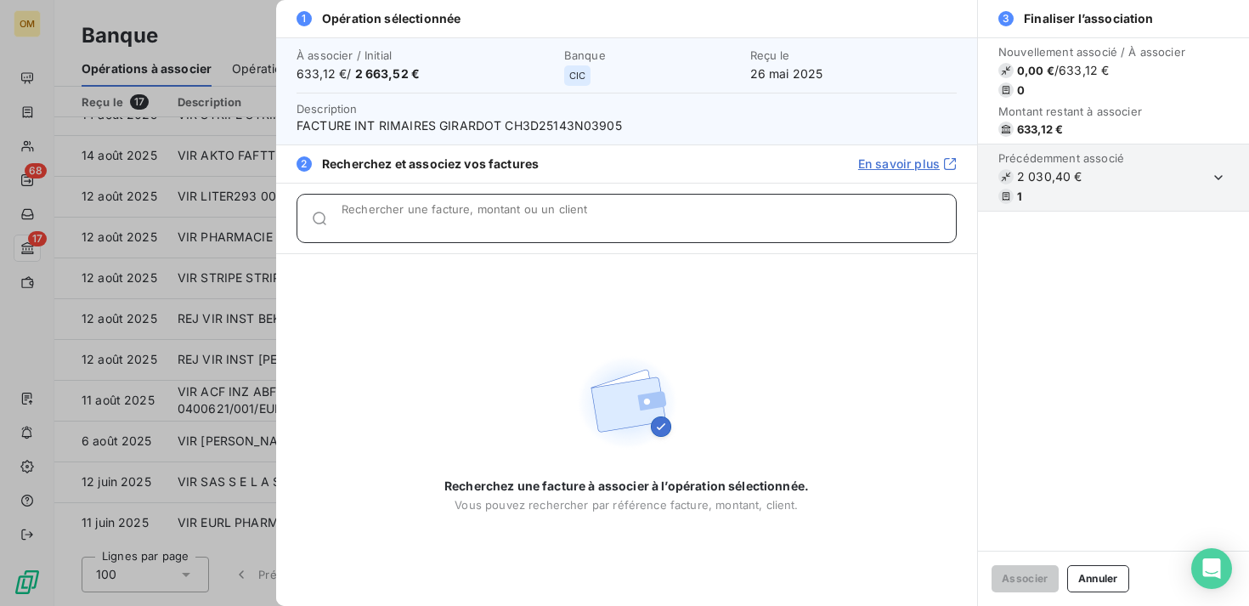
paste input "14297"
click at [470, 224] on input "14297" at bounding box center [629, 225] width 574 height 17
type input "14297"
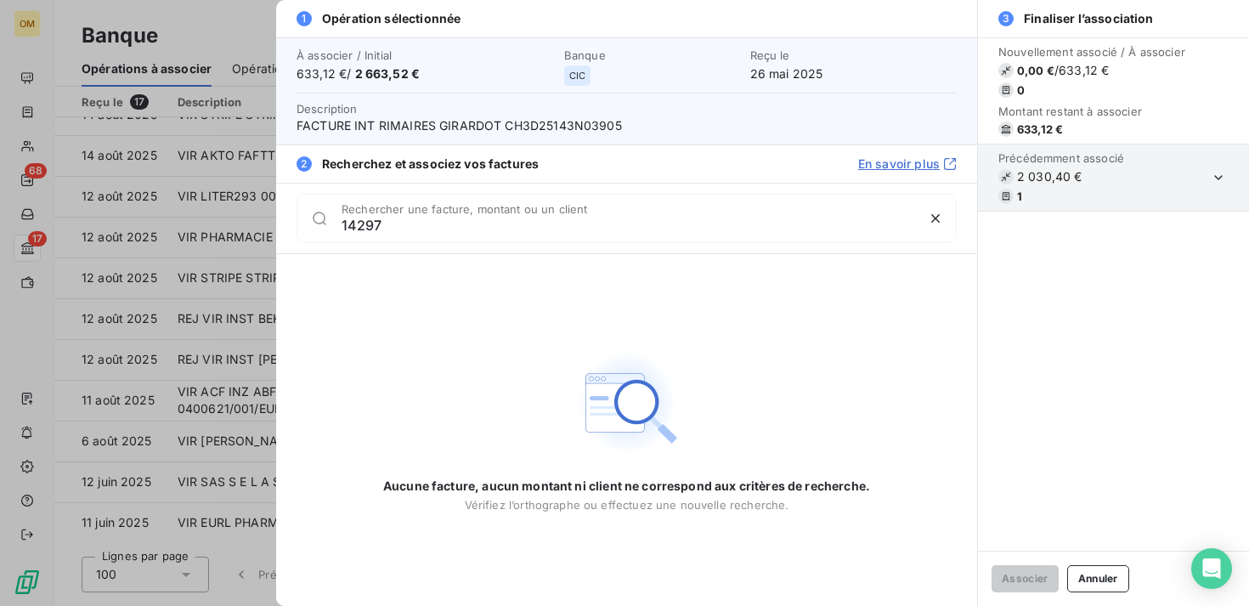
click at [195, 197] on div at bounding box center [624, 303] width 1249 height 606
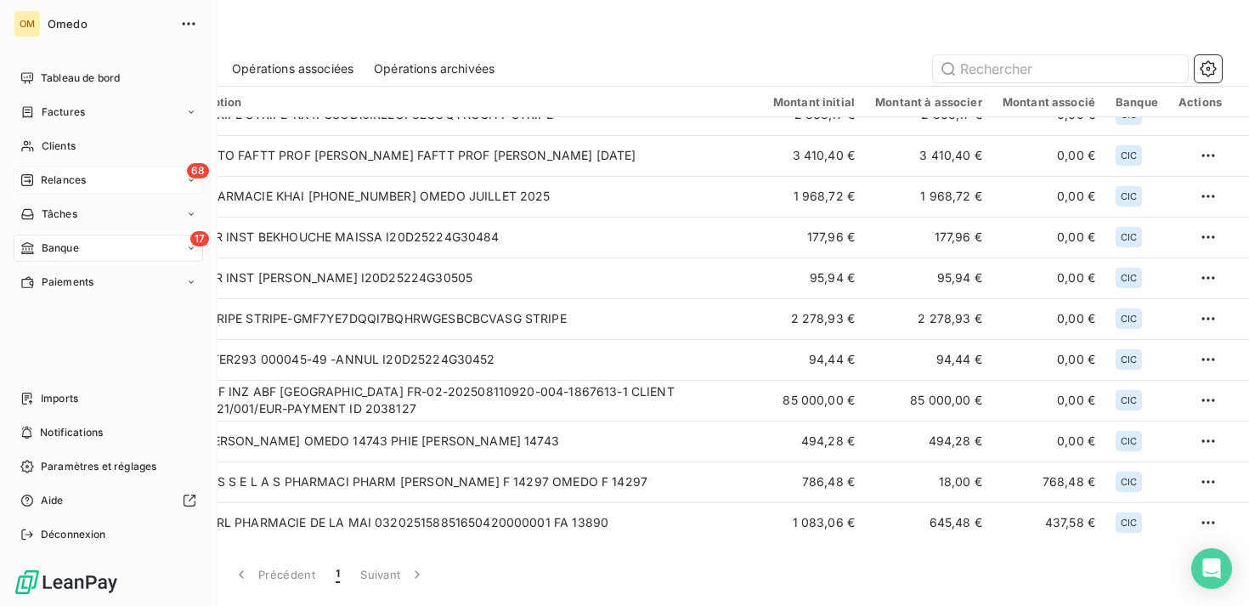
click at [82, 180] on span "Relances" at bounding box center [63, 180] width 45 height 15
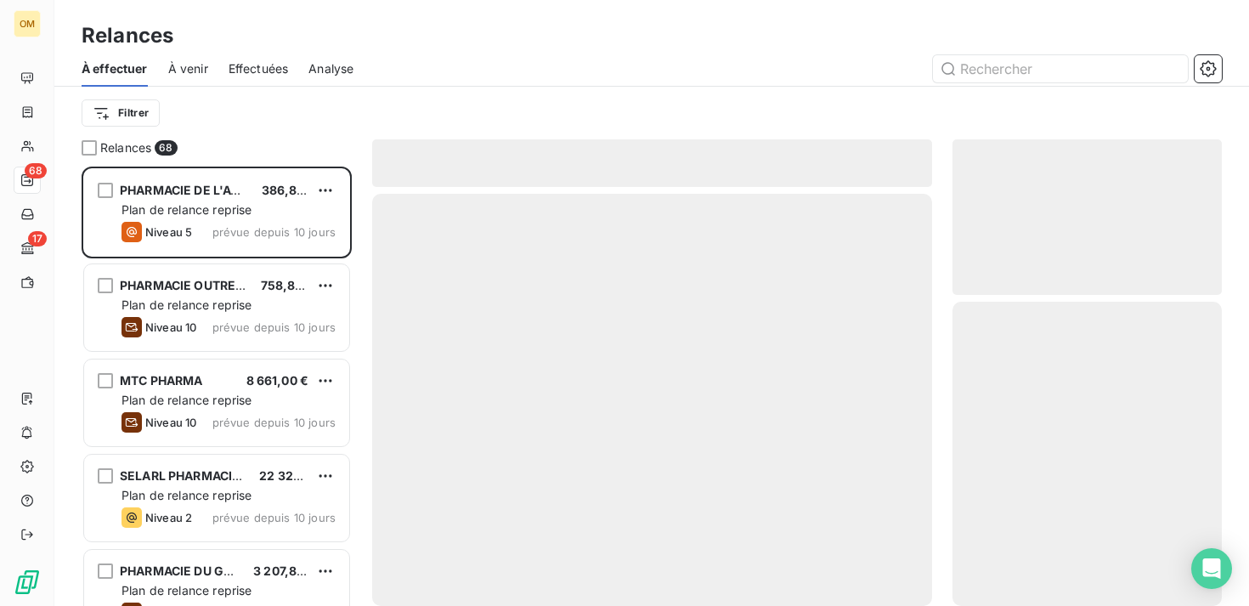
scroll to position [439, 269]
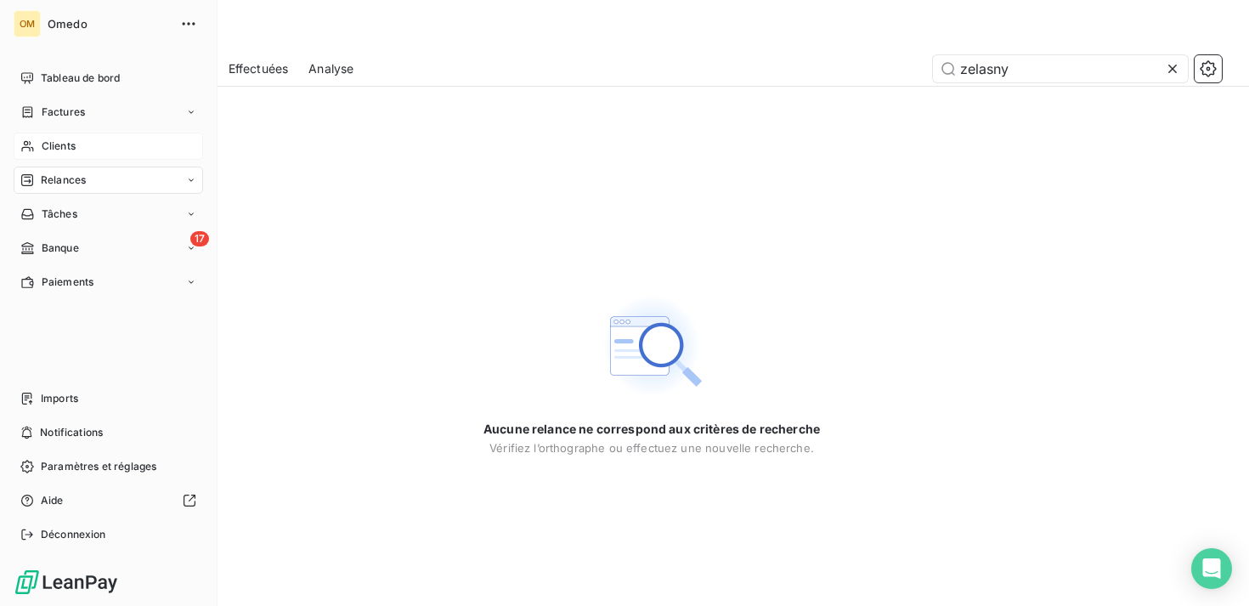
type input "zelasny"
click at [46, 155] on div "Clients" at bounding box center [109, 146] width 190 height 27
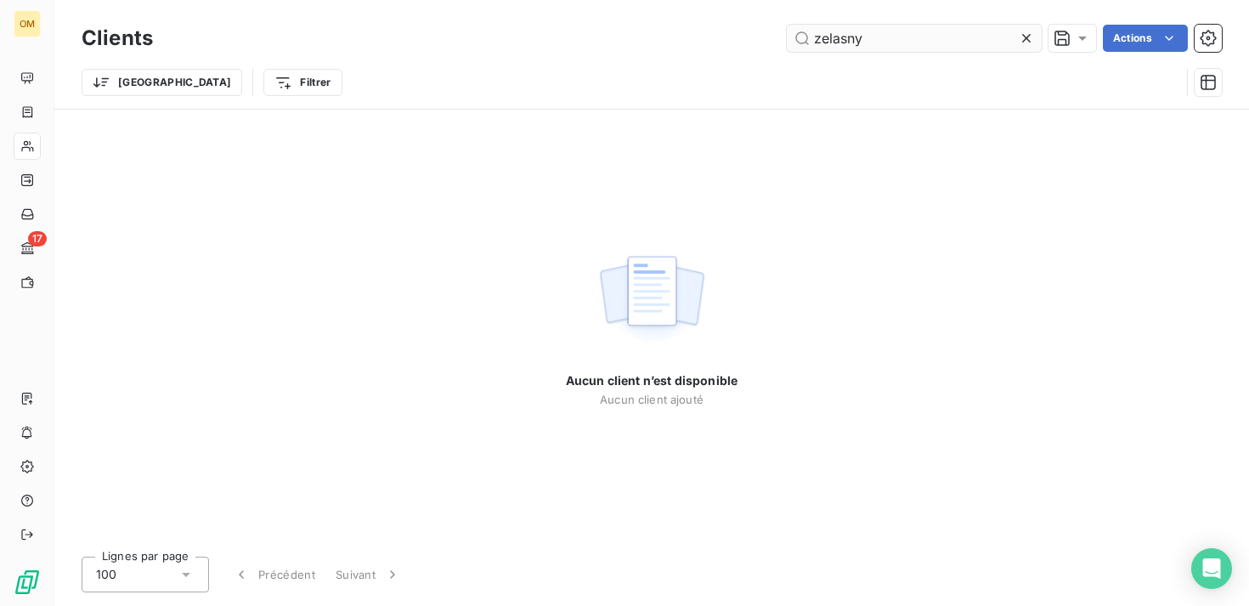
type input "zelasny"
click at [1028, 42] on icon at bounding box center [1026, 38] width 17 height 17
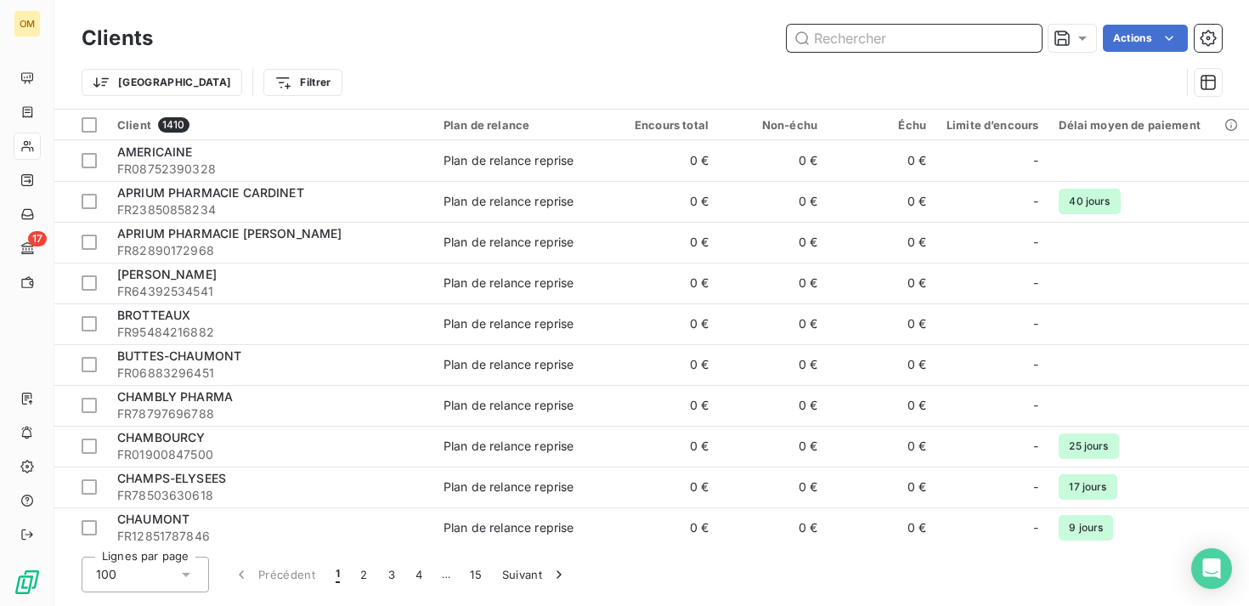
click at [898, 34] on input "text" at bounding box center [914, 38] width 255 height 27
paste input "PHARMACIE ZELAZNY"
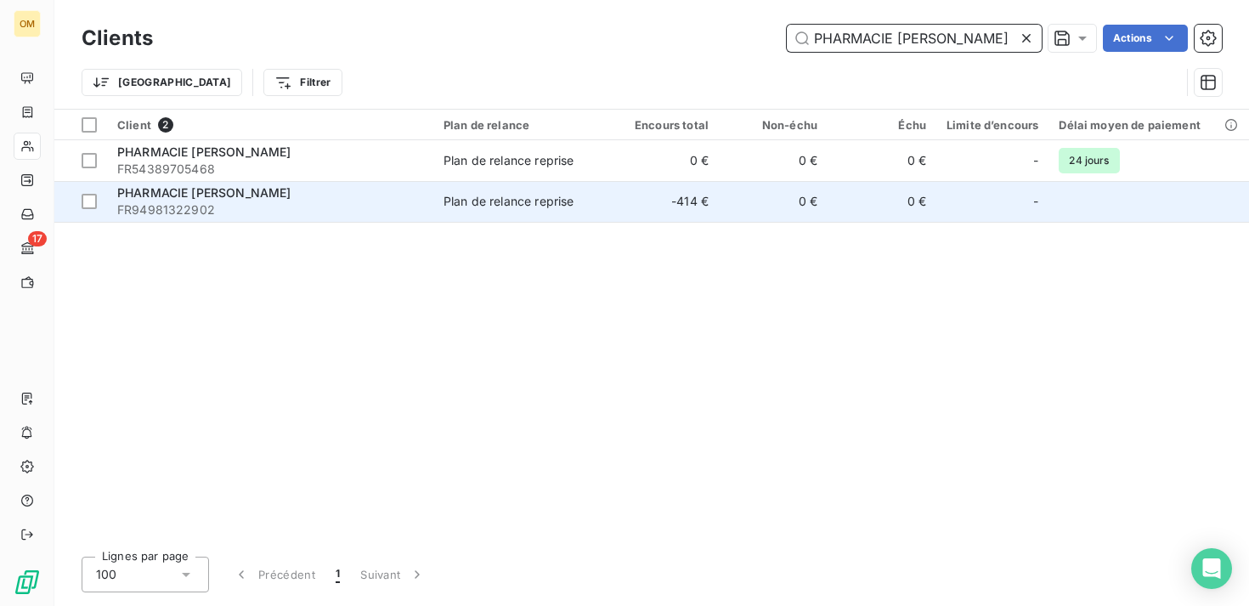
type input "PHARMACIE ZELAZNY"
click at [366, 198] on div "PHARMACIE ZELAZNY" at bounding box center [270, 192] width 306 height 17
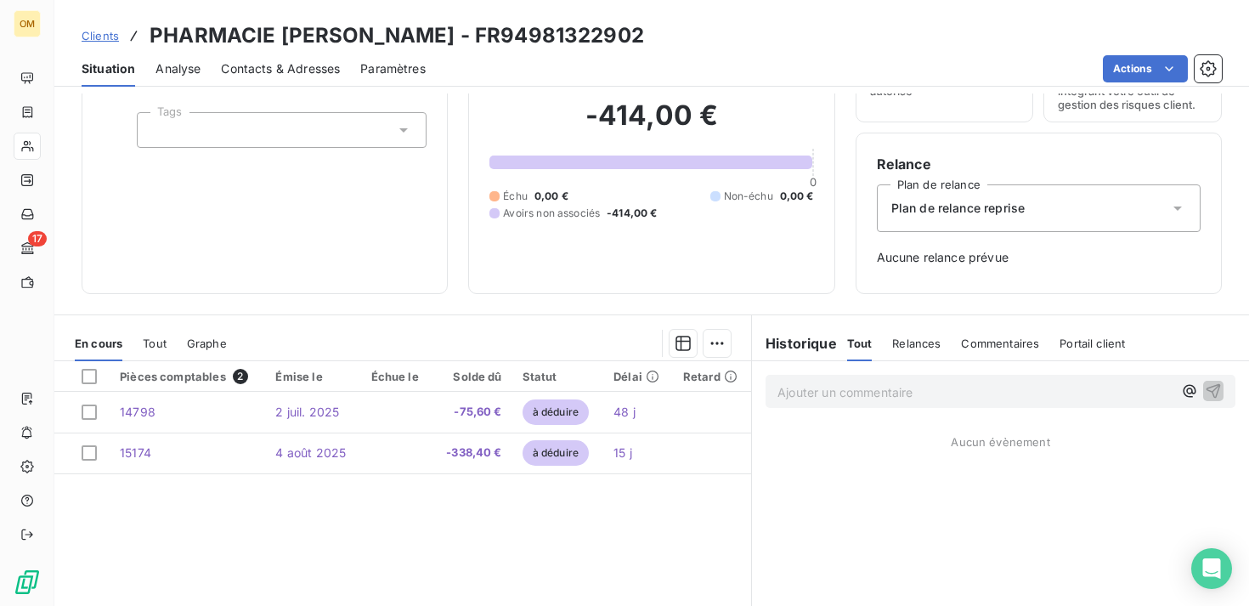
scroll to position [148, 0]
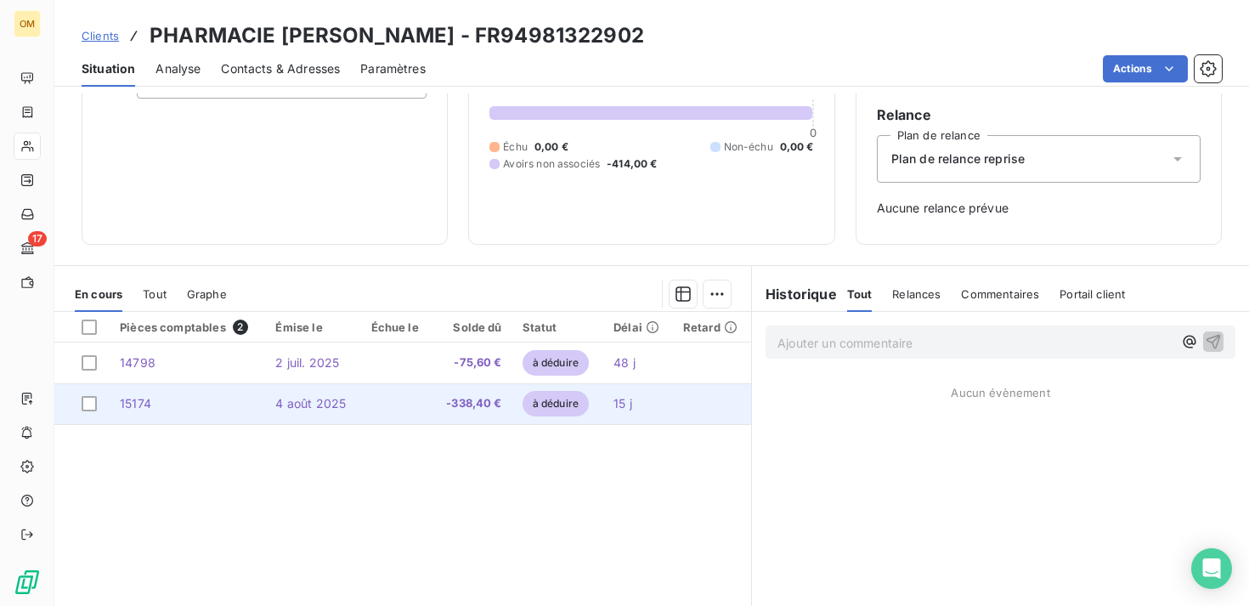
click at [681, 411] on td at bounding box center [712, 403] width 78 height 41
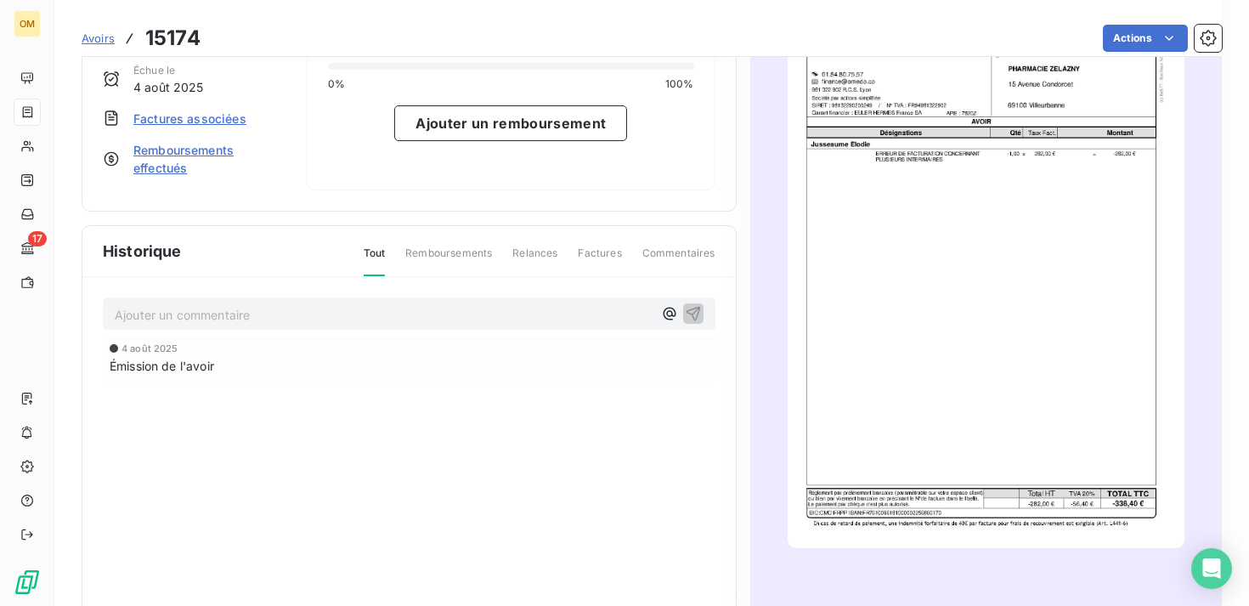
scroll to position [160, 0]
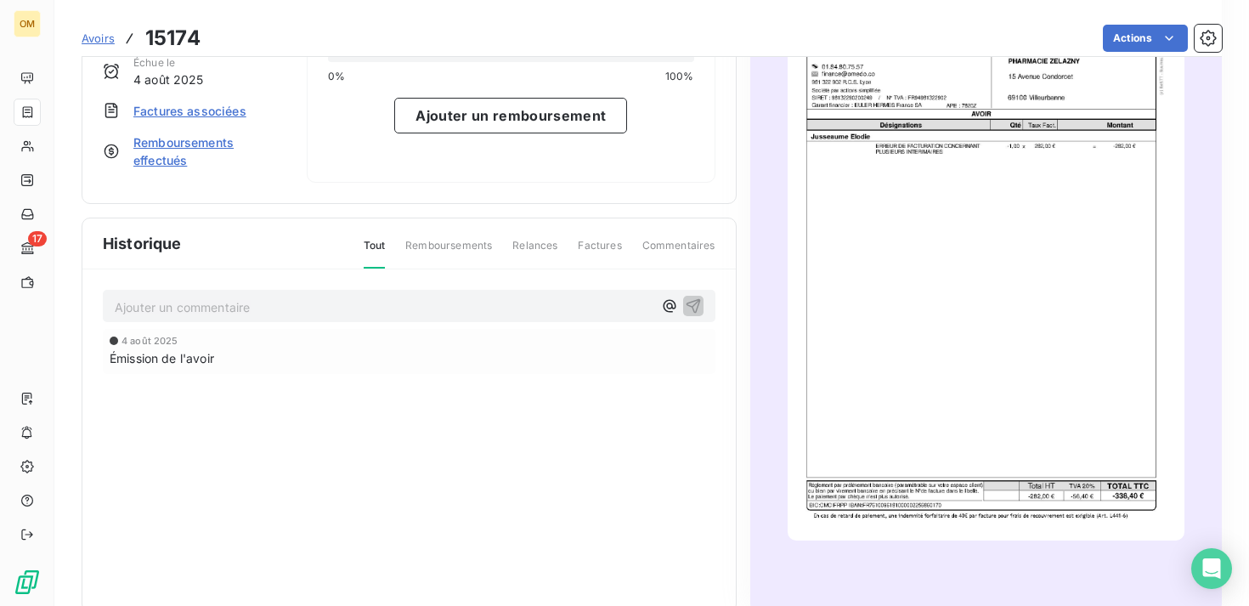
click at [1031, 278] on img "button" at bounding box center [986, 260] width 397 height 561
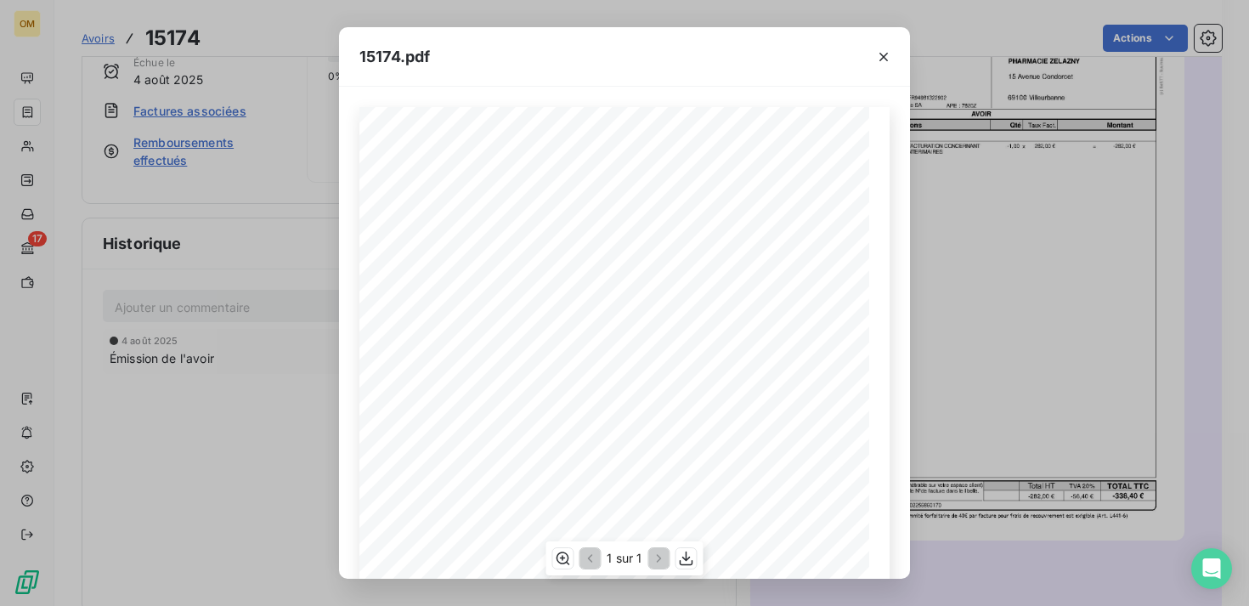
scroll to position [269, 0]
click at [685, 567] on button "button" at bounding box center [687, 558] width 20 height 20
click at [887, 51] on icon "button" at bounding box center [883, 56] width 17 height 17
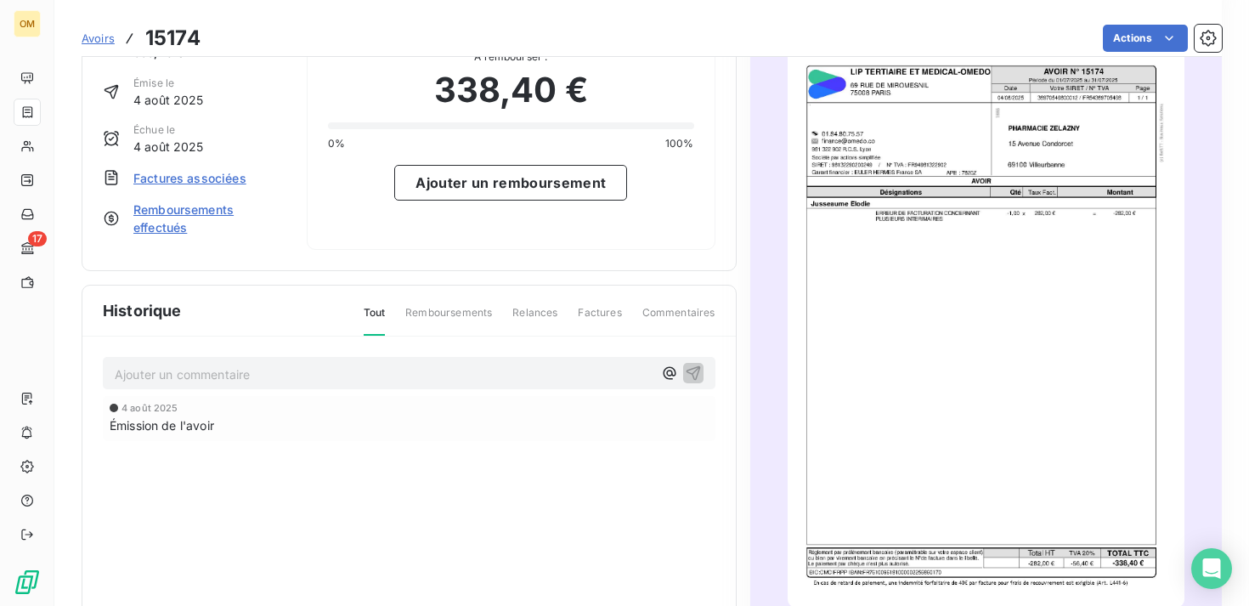
scroll to position [0, 0]
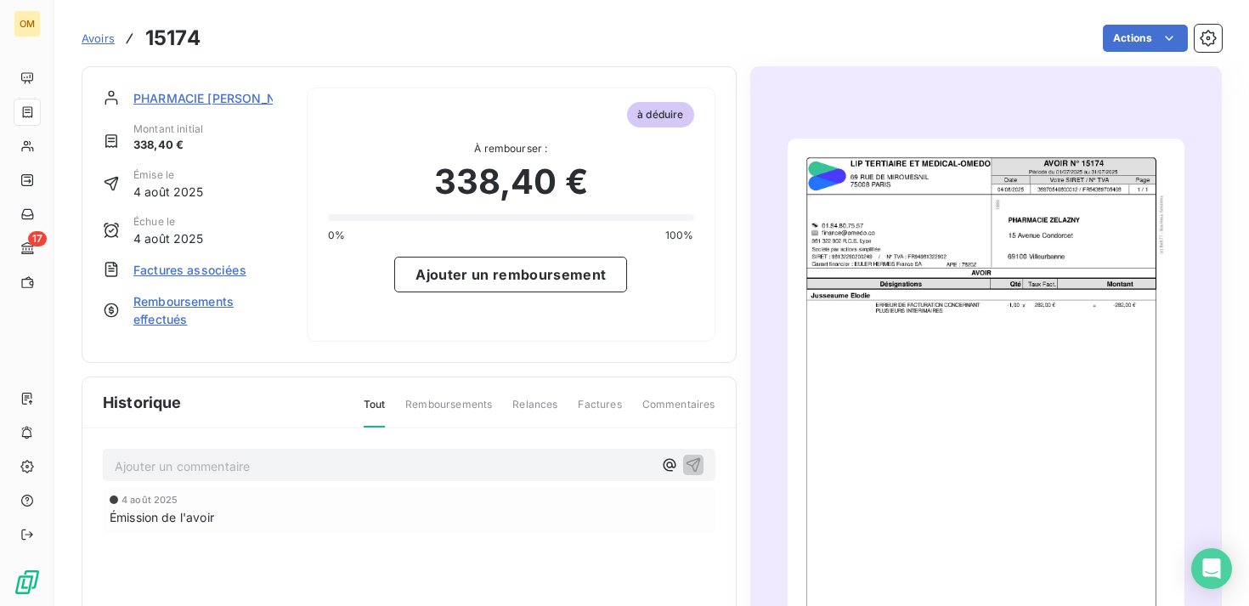
click at [1010, 227] on img "button" at bounding box center [986, 419] width 397 height 561
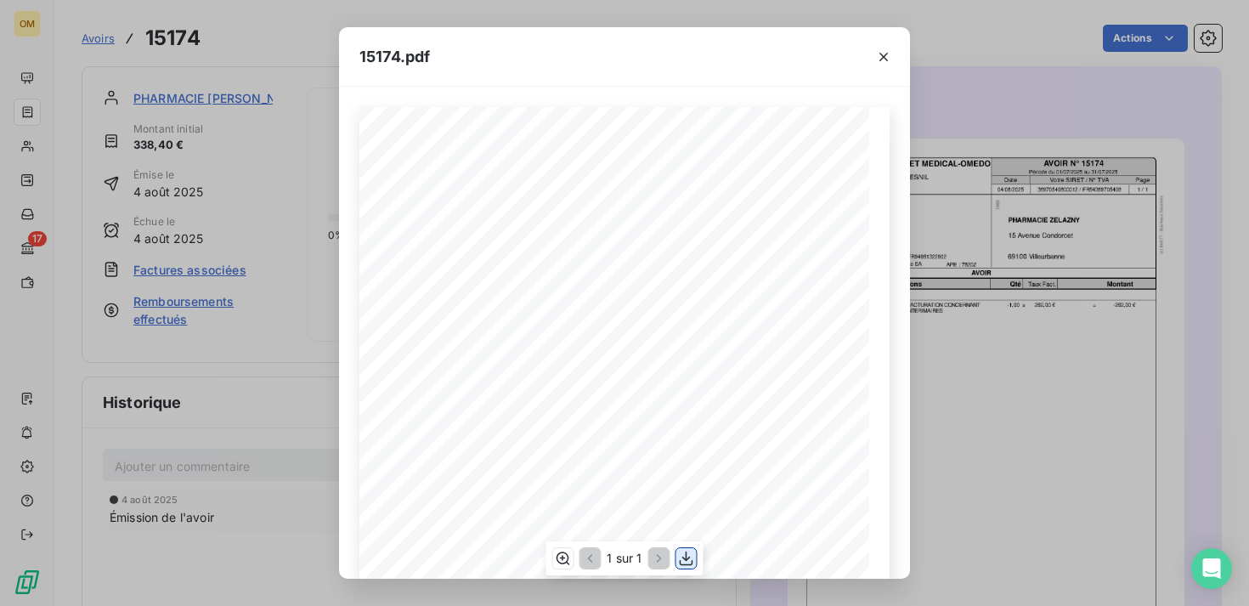
click at [687, 558] on icon "button" at bounding box center [687, 559] width 14 height 14
click at [878, 57] on icon "button" at bounding box center [883, 56] width 17 height 17
